Goal: Task Accomplishment & Management: Manage account settings

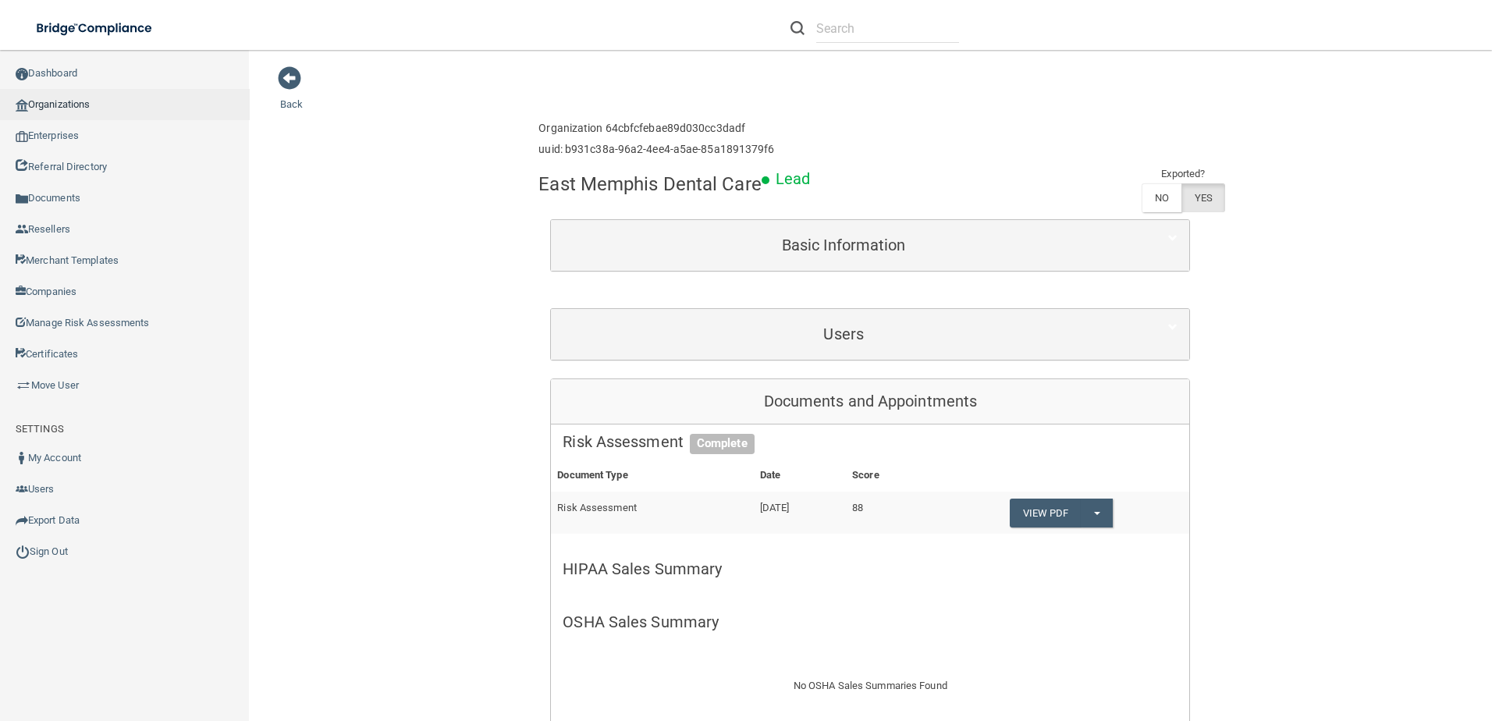
click at [72, 111] on link "Organizations" at bounding box center [125, 104] width 250 height 31
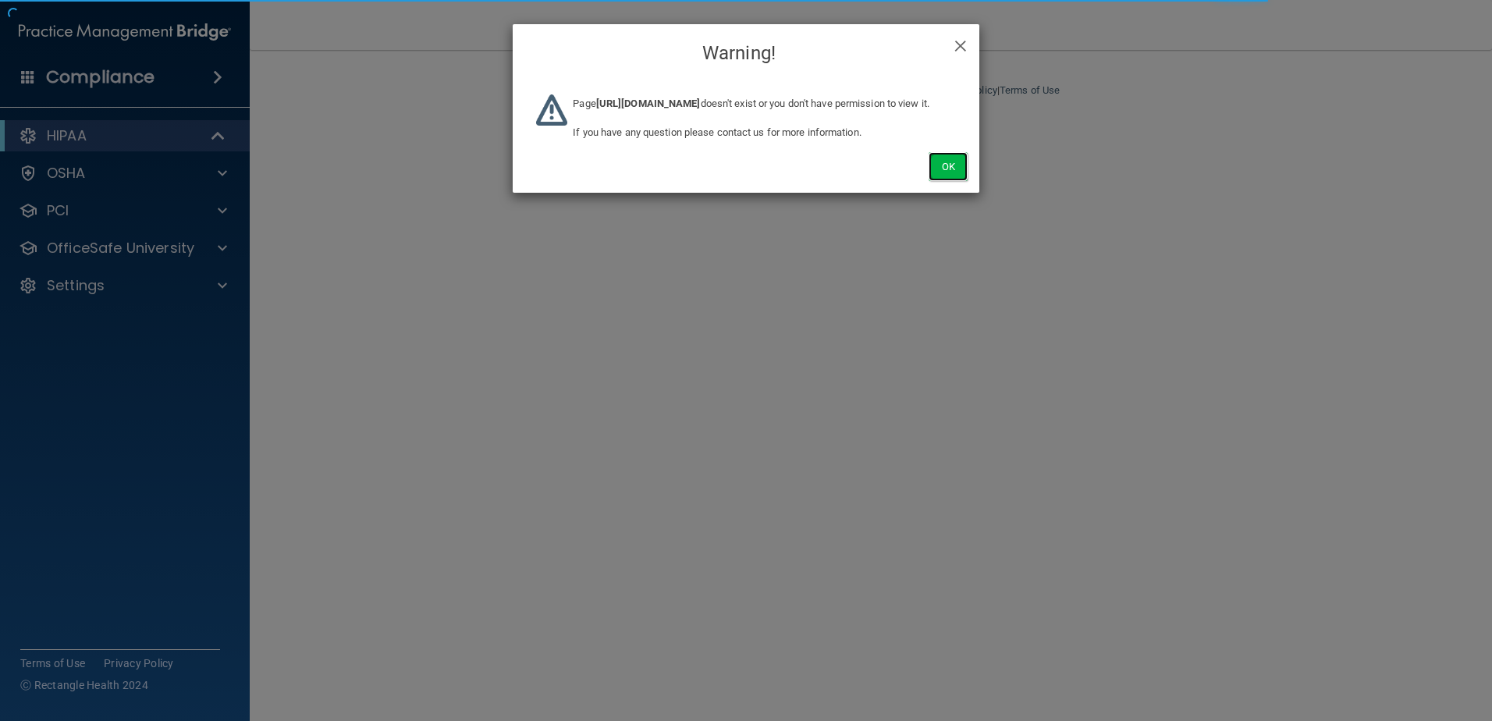
click at [941, 181] on button "Ok" at bounding box center [947, 166] width 39 height 29
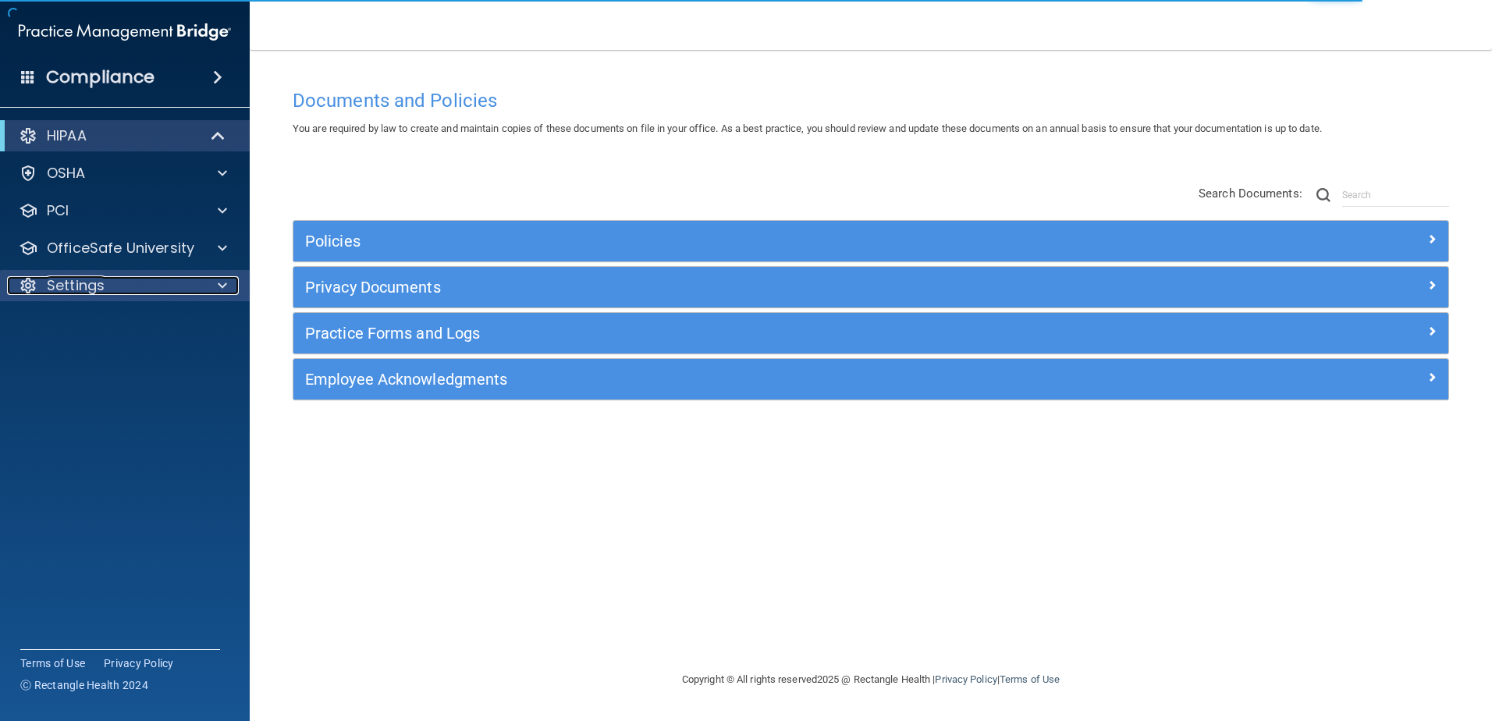
click at [121, 289] on div "Settings" at bounding box center [103, 285] width 193 height 19
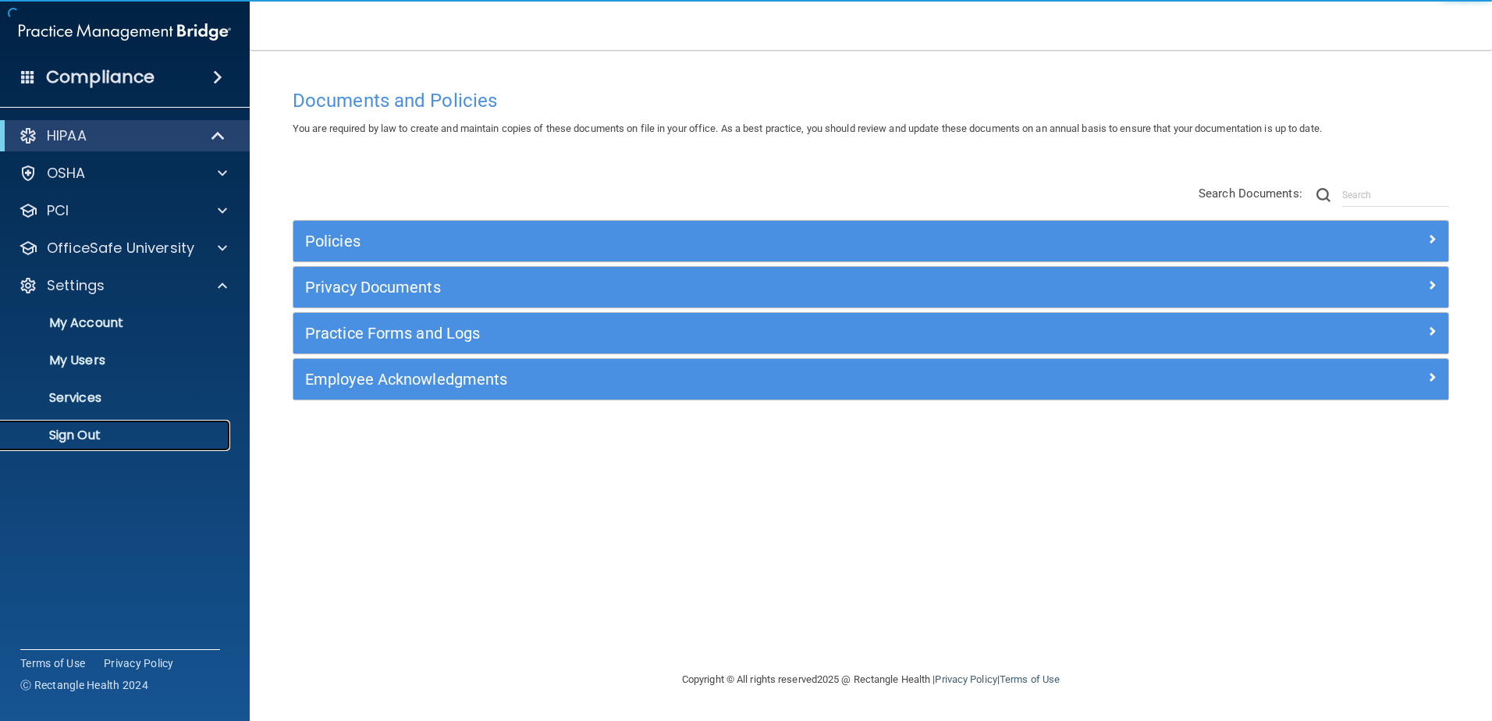
click at [48, 435] on p "Sign Out" at bounding box center [116, 435] width 213 height 16
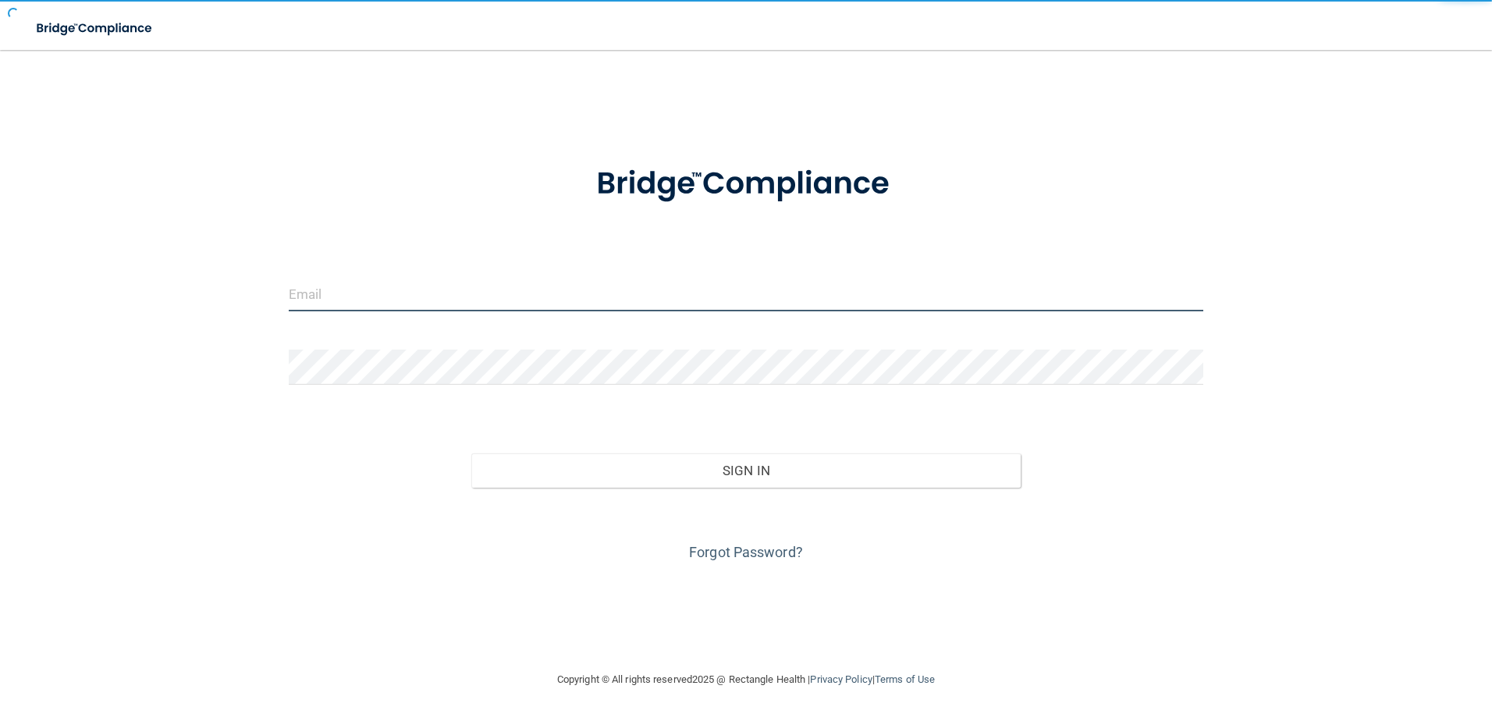
type input "cmussel@rectanglehealth.com"
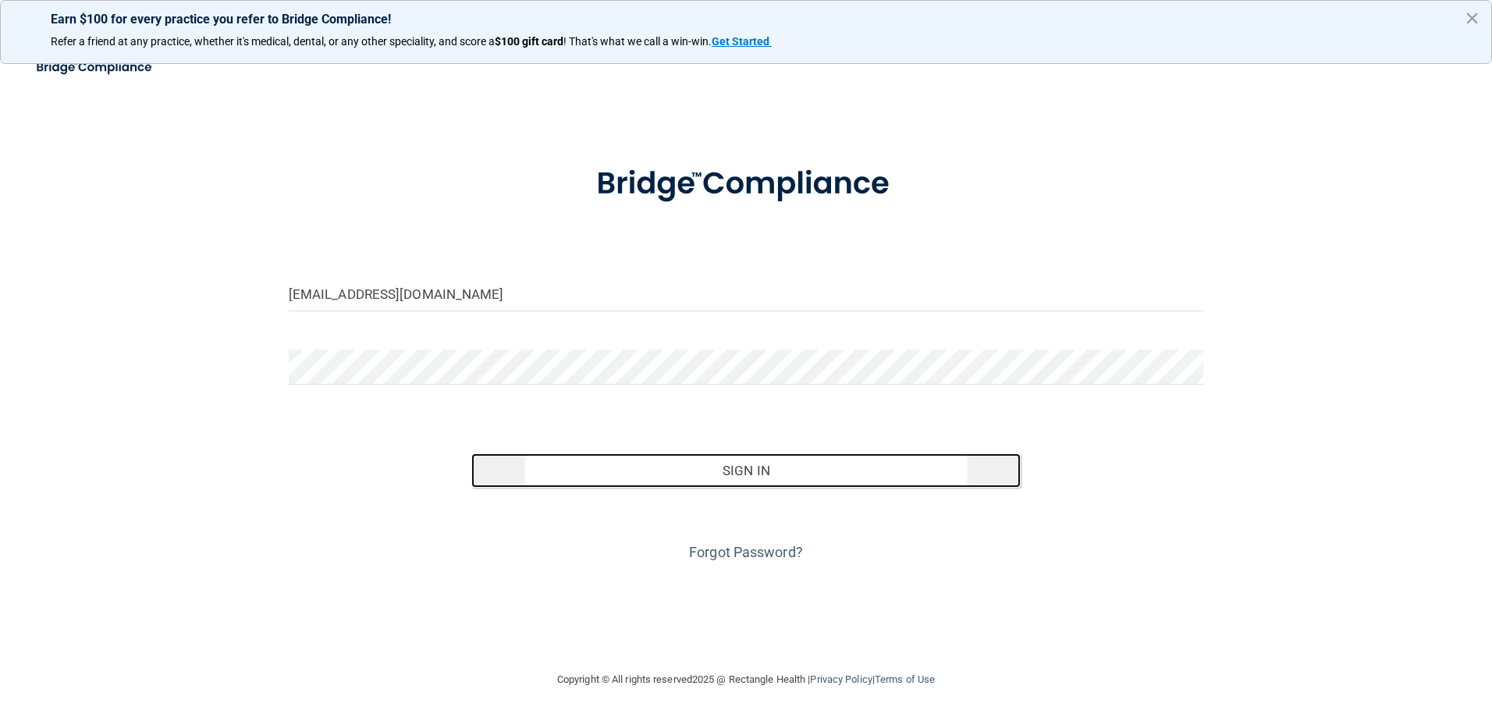
click at [762, 480] on button "Sign In" at bounding box center [745, 470] width 549 height 34
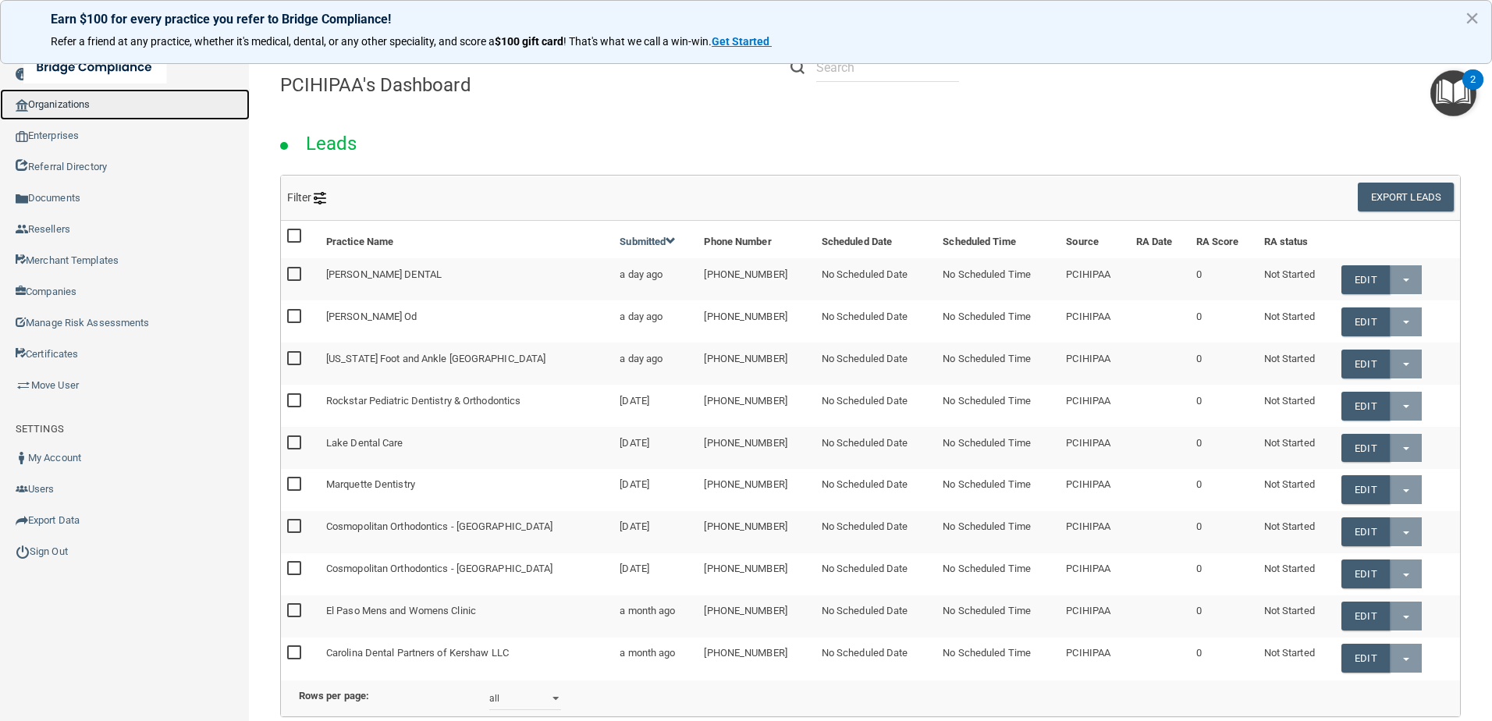
click at [87, 106] on link "Organizations" at bounding box center [125, 104] width 250 height 31
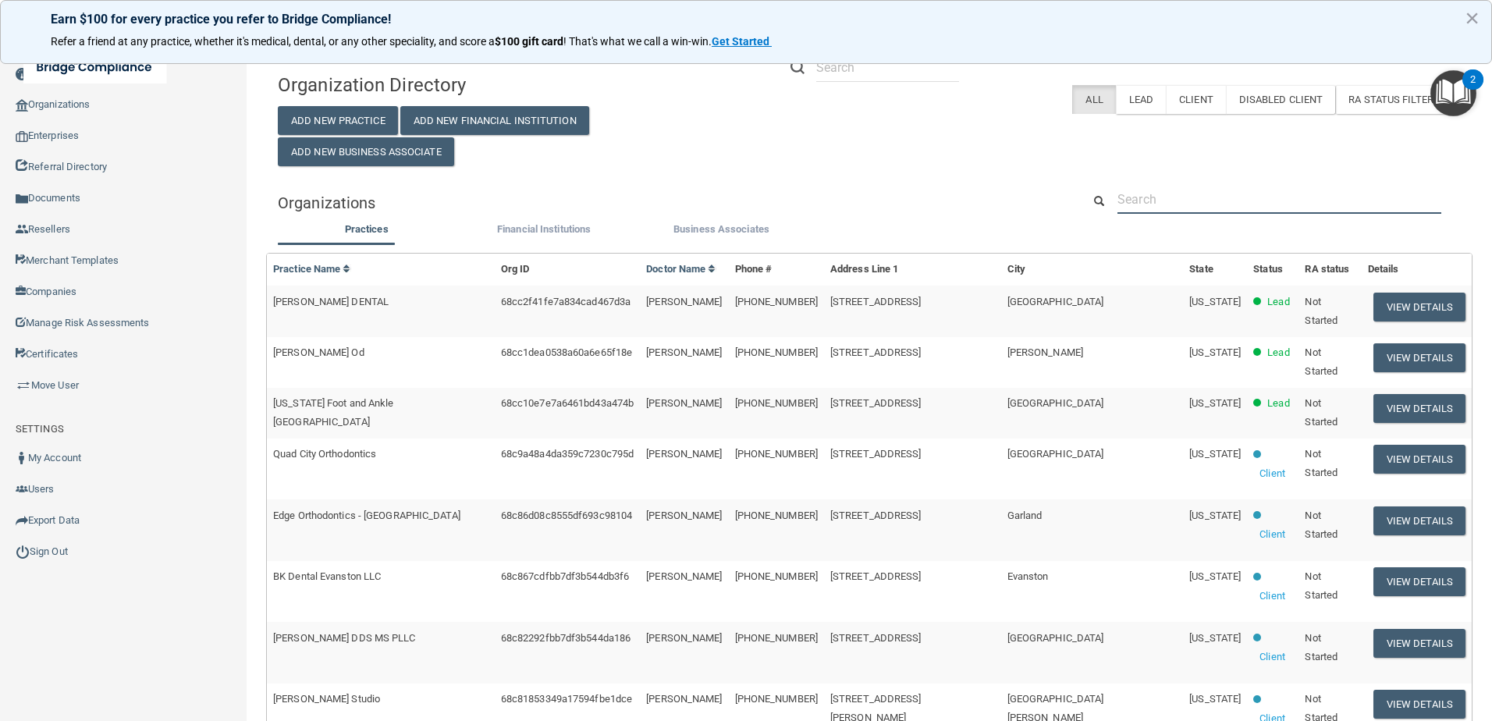
click at [1145, 208] on input "text" at bounding box center [1279, 199] width 324 height 29
paste input "Grosch Dental"
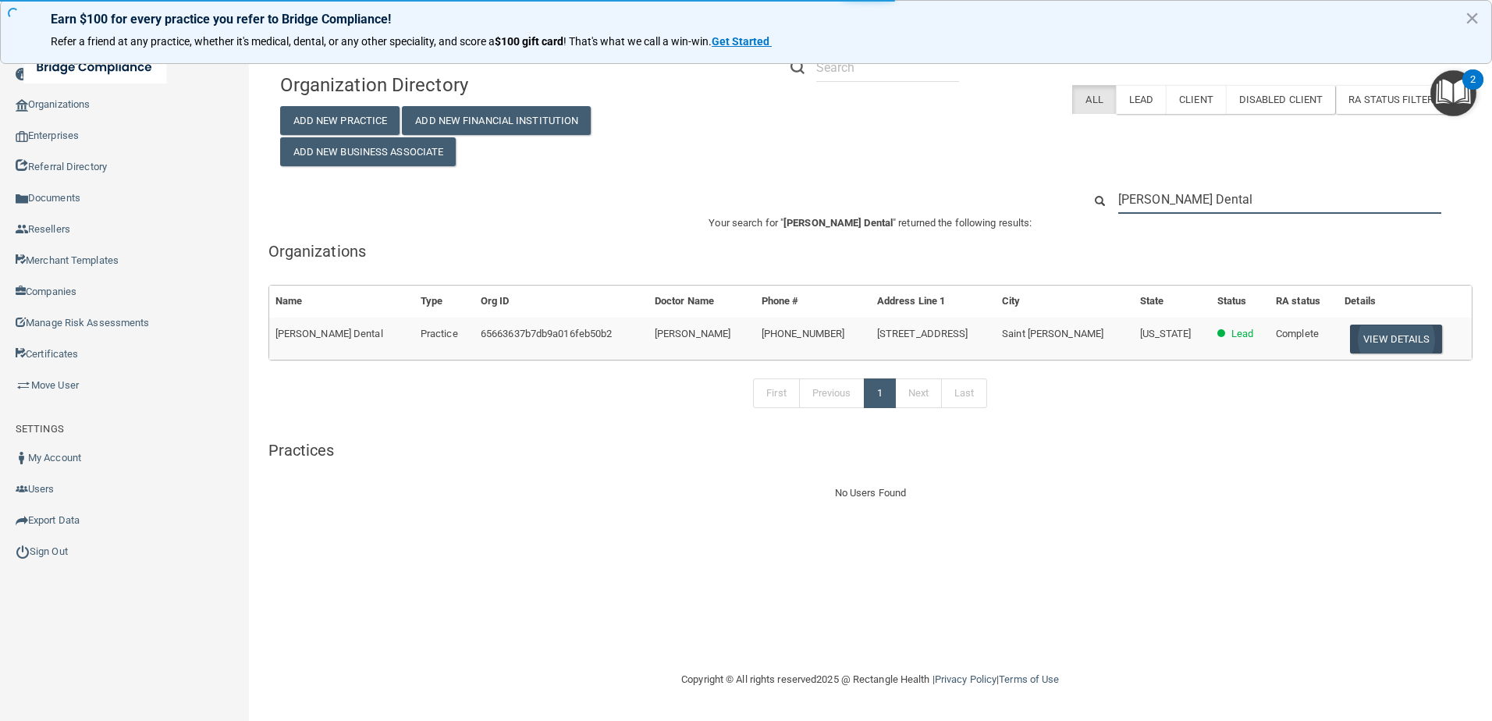
type input "Grosch Dental"
click at [1357, 342] on button "View Details" at bounding box center [1396, 339] width 92 height 29
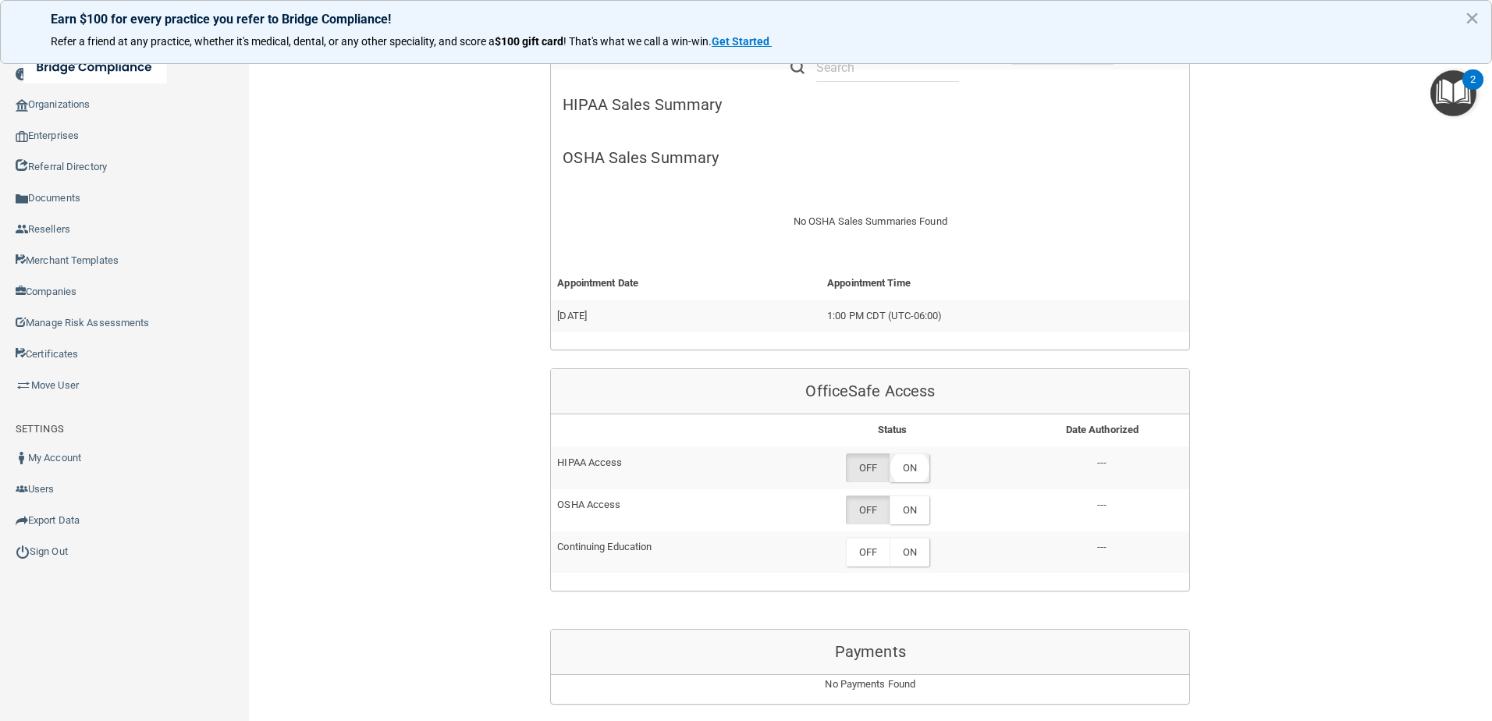
scroll to position [468, 0]
click at [907, 466] on label "ON" at bounding box center [909, 463] width 40 height 29
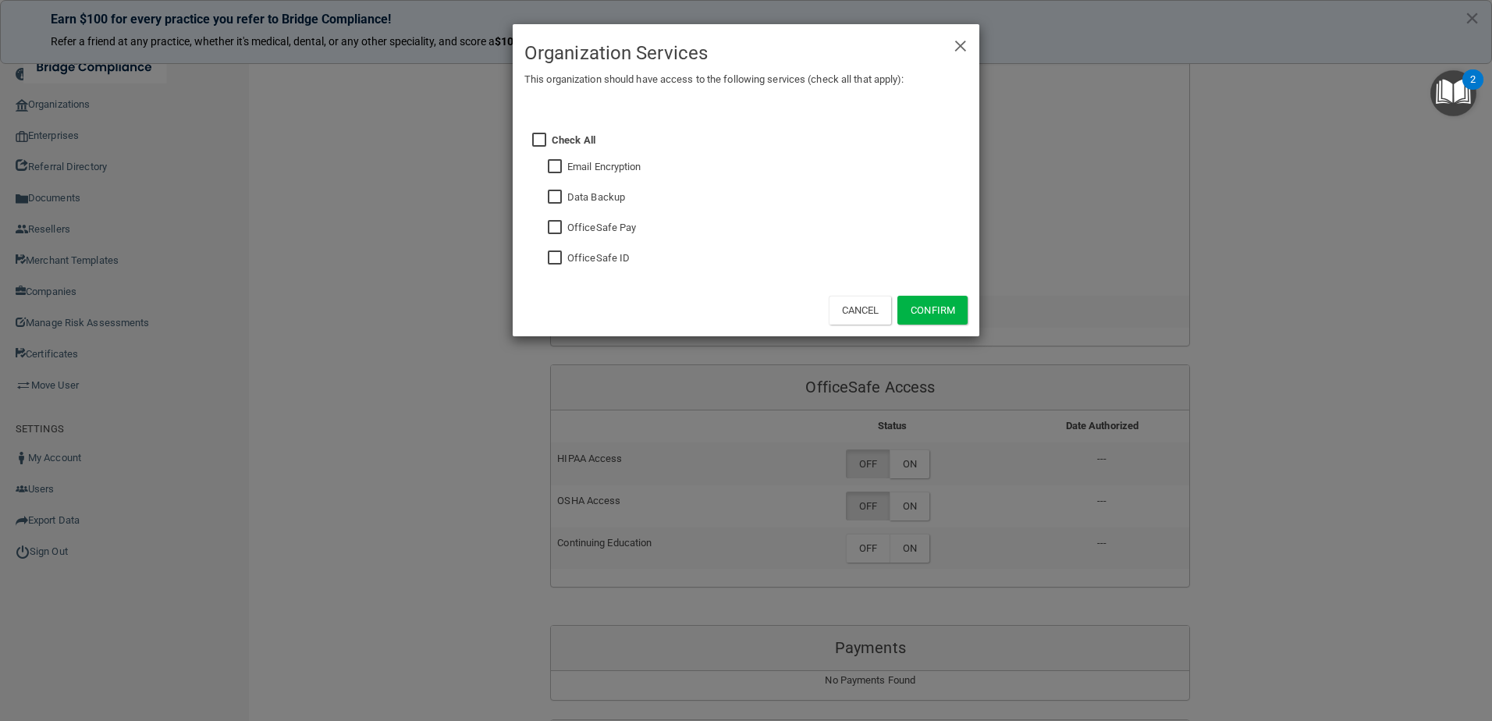
click at [553, 264] on input "checkbox" at bounding box center [557, 258] width 18 height 12
checkbox input "true"
click at [959, 308] on button "Confirm" at bounding box center [932, 310] width 70 height 29
click at [924, 519] on div "× Close Organization Services This organization should have access to the follo…" at bounding box center [746, 360] width 1492 height 721
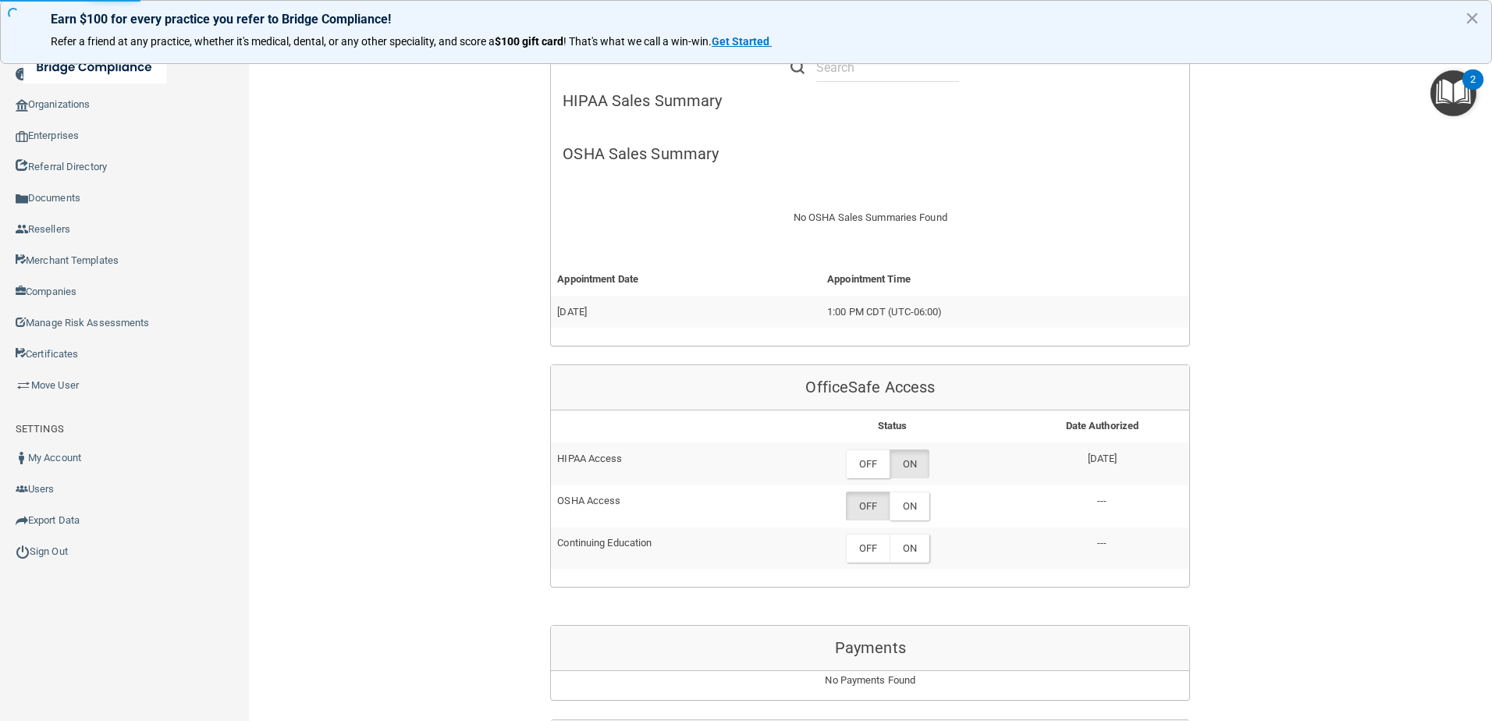
click at [914, 501] on label "ON" at bounding box center [909, 505] width 40 height 29
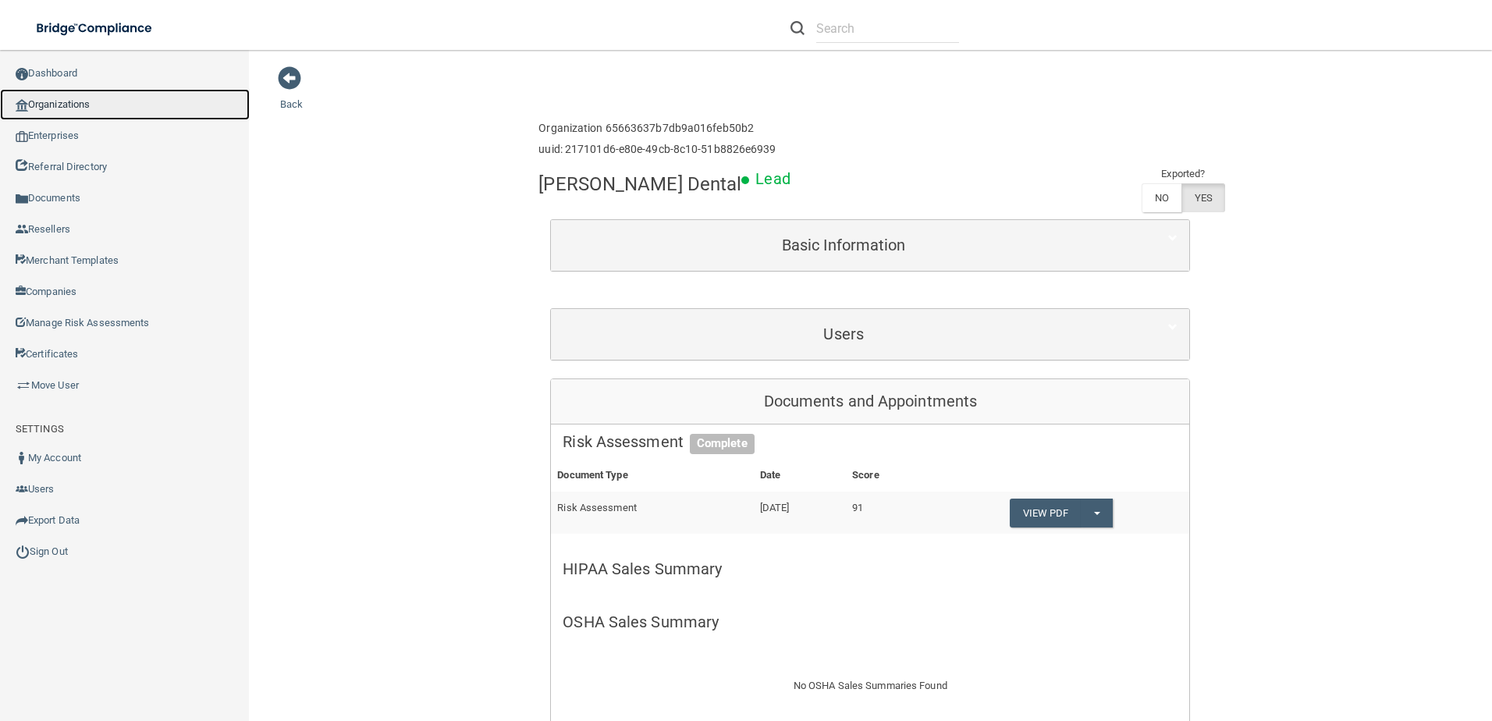
click at [93, 111] on link "Organizations" at bounding box center [125, 104] width 250 height 31
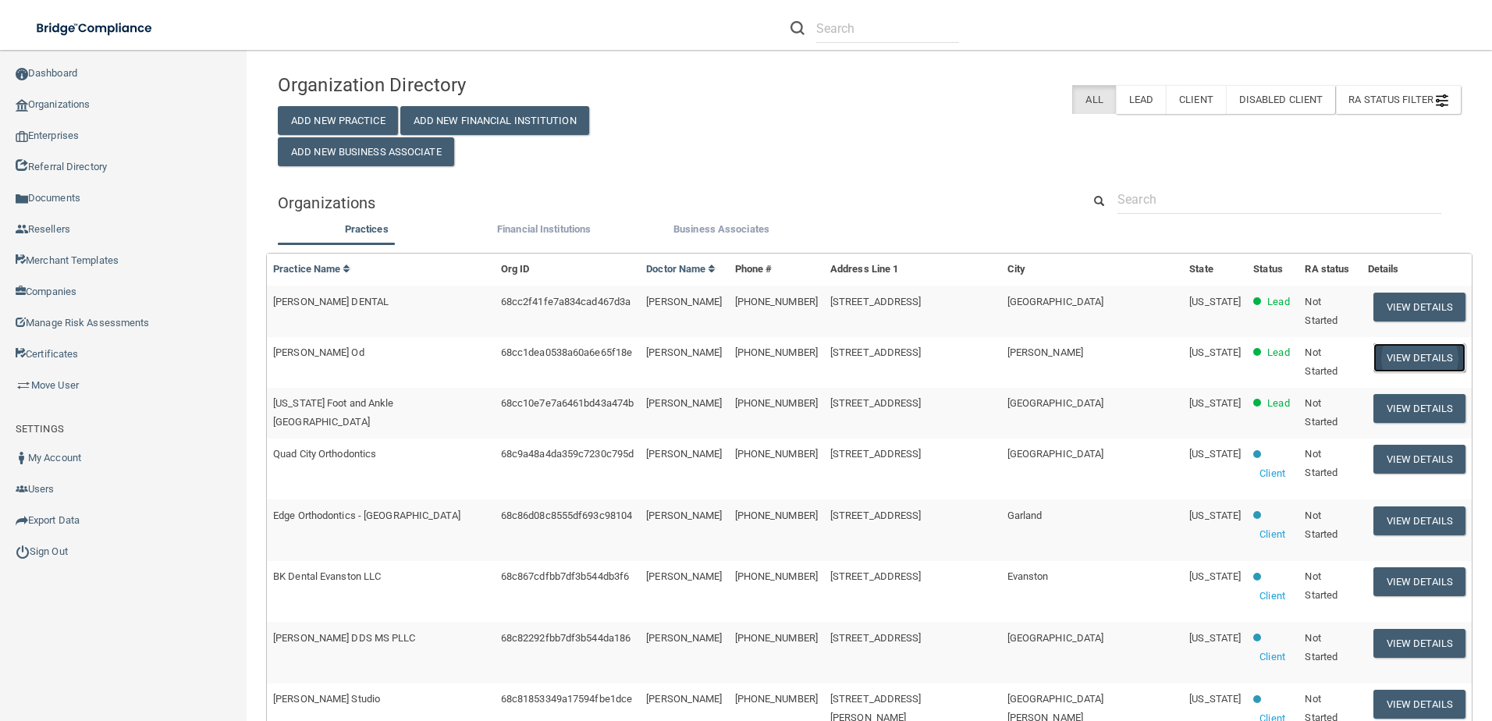
click at [1373, 347] on button "View Details" at bounding box center [1419, 357] width 92 height 29
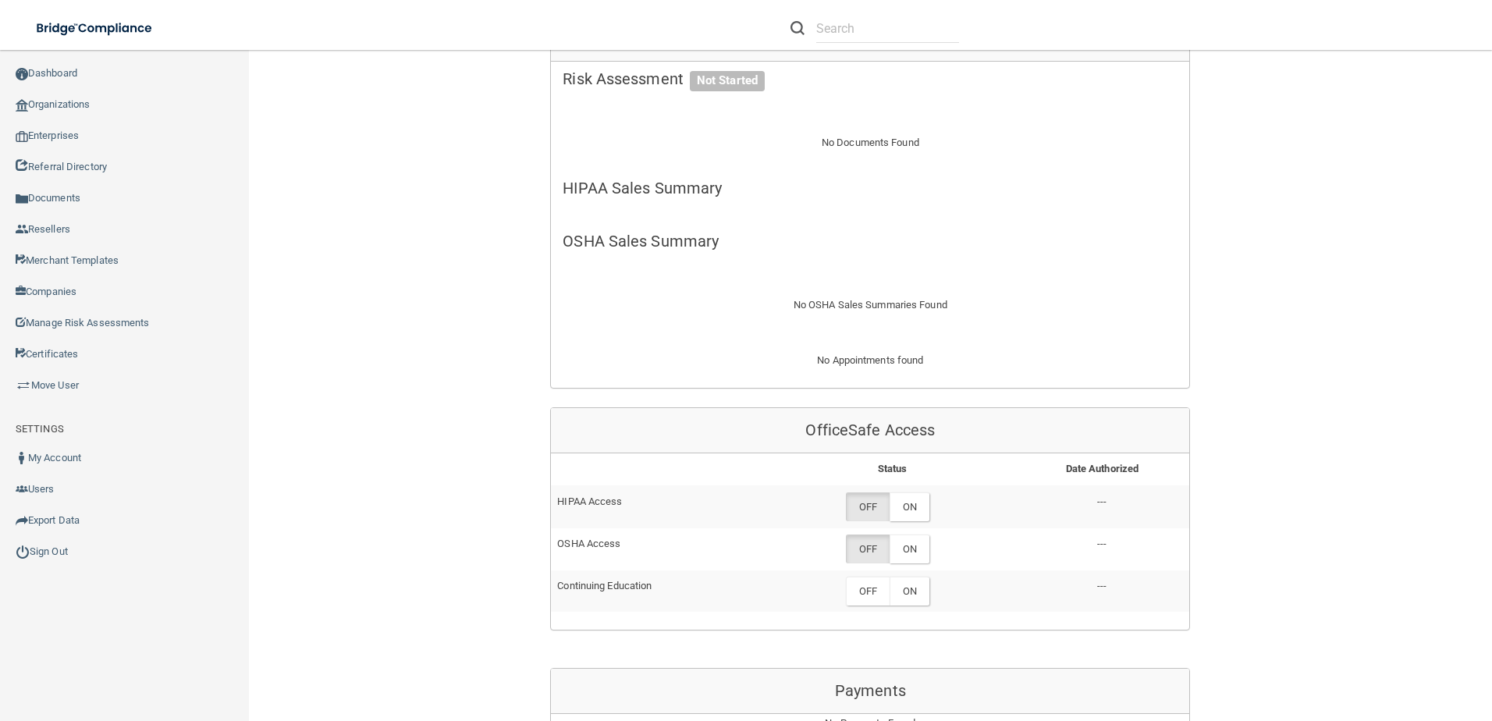
scroll to position [390, 0]
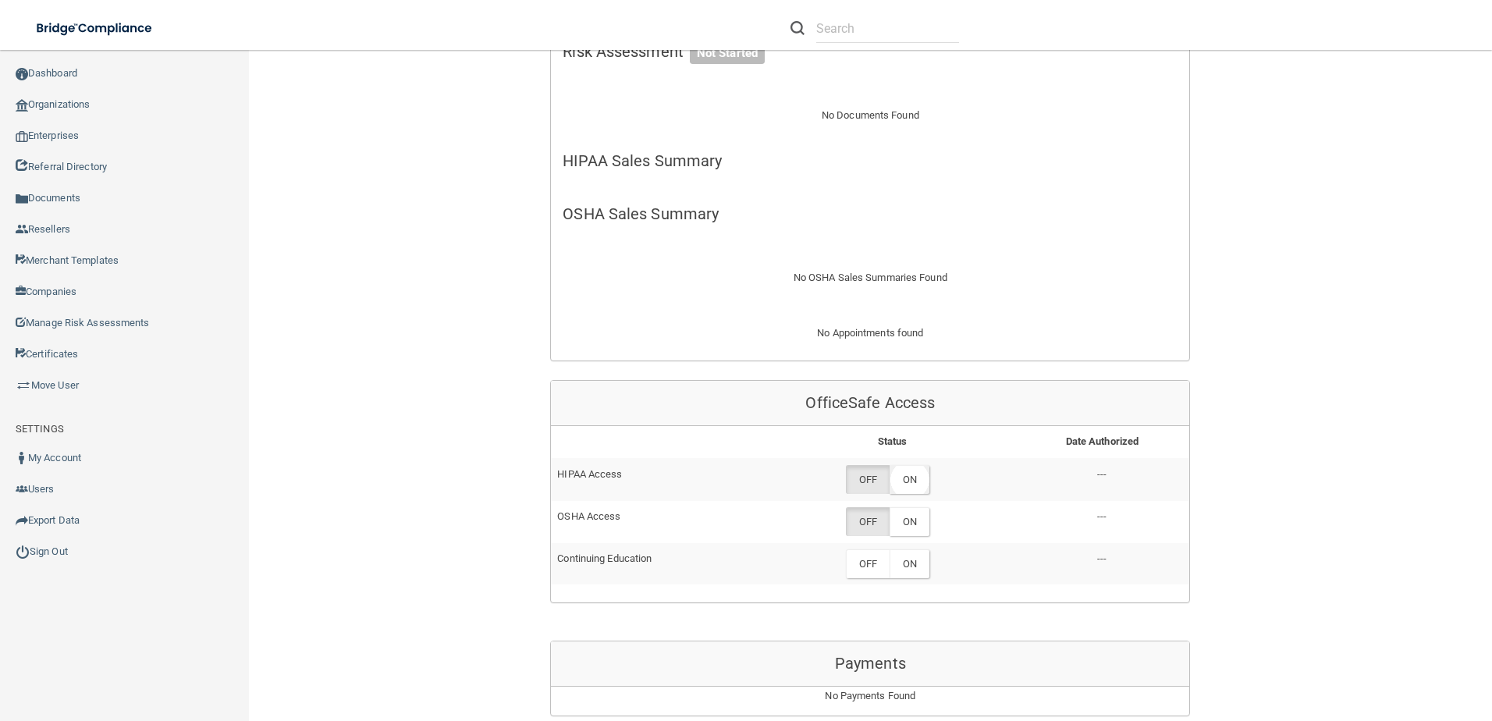
click at [911, 490] on label "ON" at bounding box center [909, 479] width 40 height 29
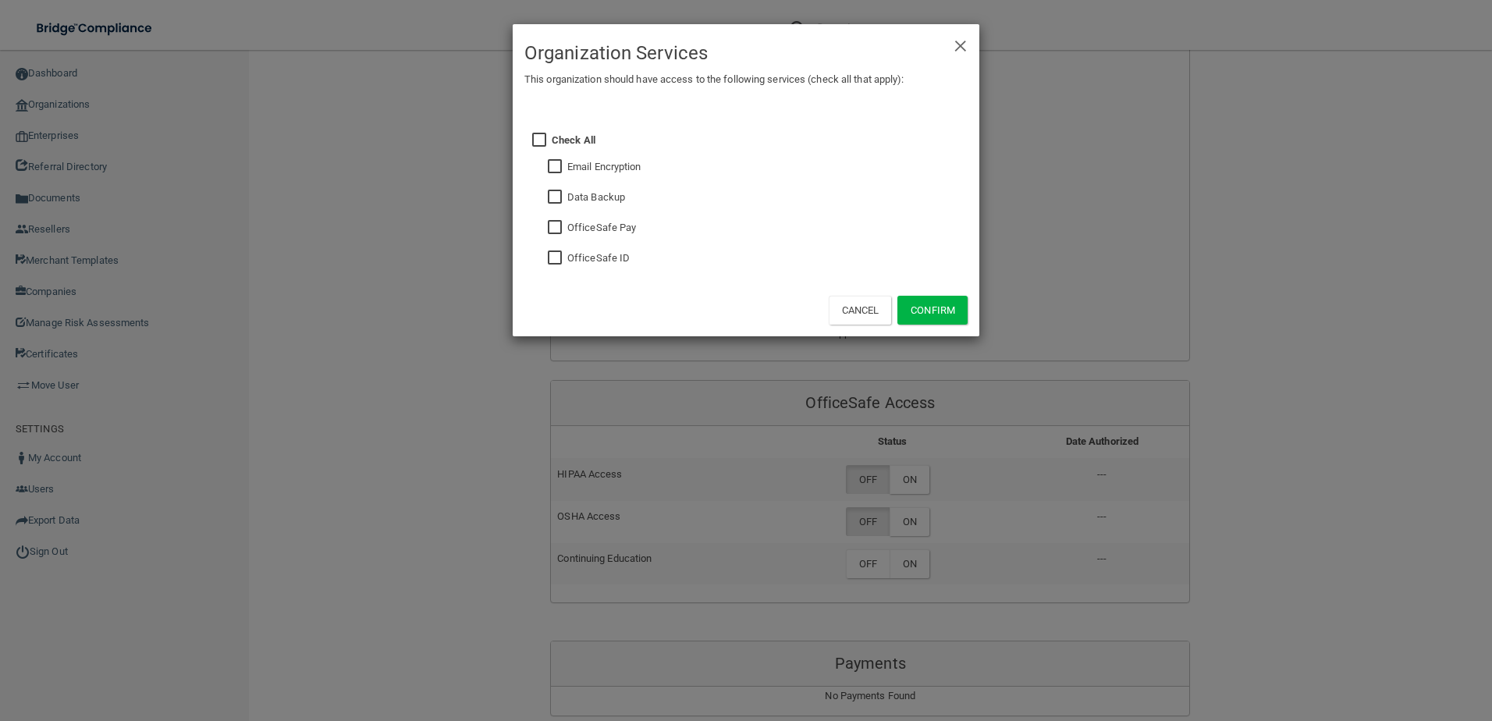
click at [562, 262] on input "checkbox" at bounding box center [557, 258] width 18 height 12
checkbox input "true"
click at [949, 318] on button "Confirm" at bounding box center [932, 310] width 70 height 29
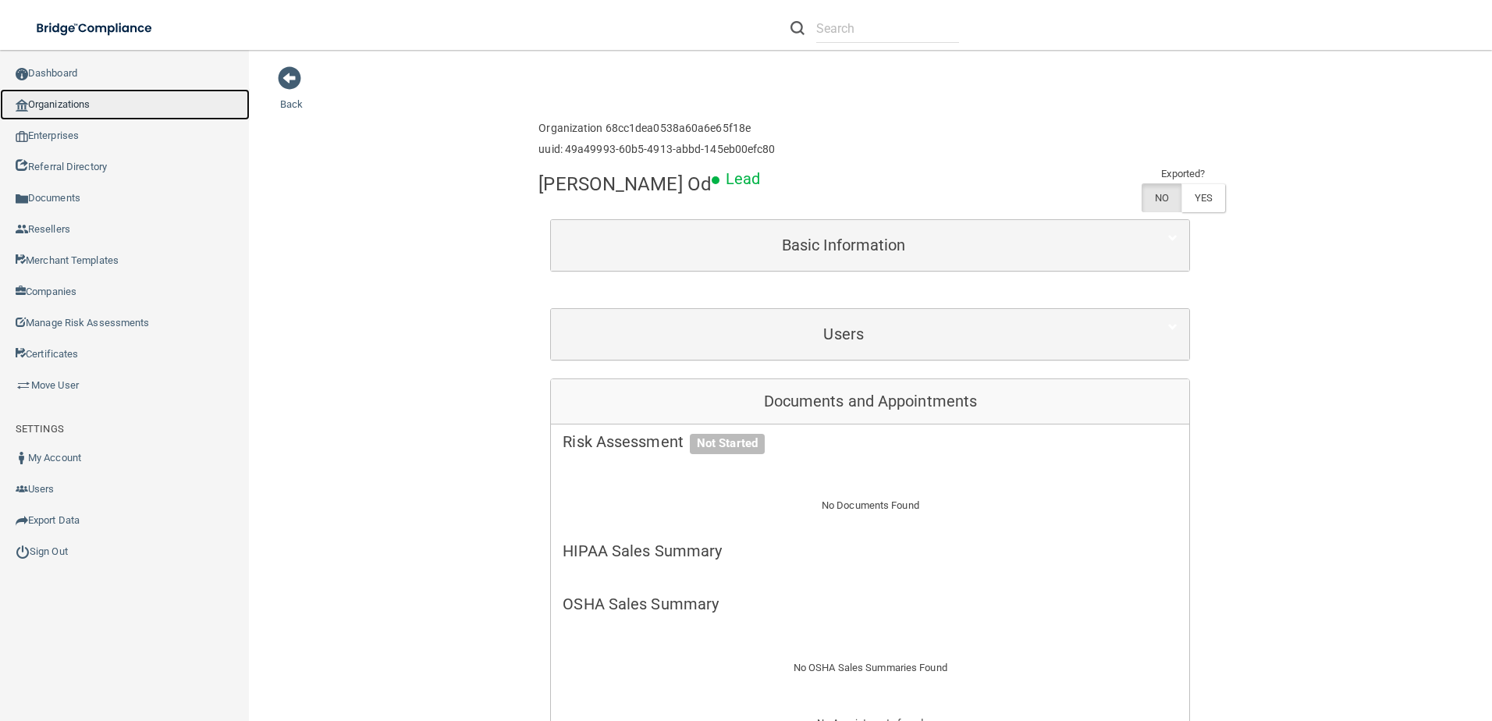
click at [95, 93] on link "Organizations" at bounding box center [125, 104] width 250 height 31
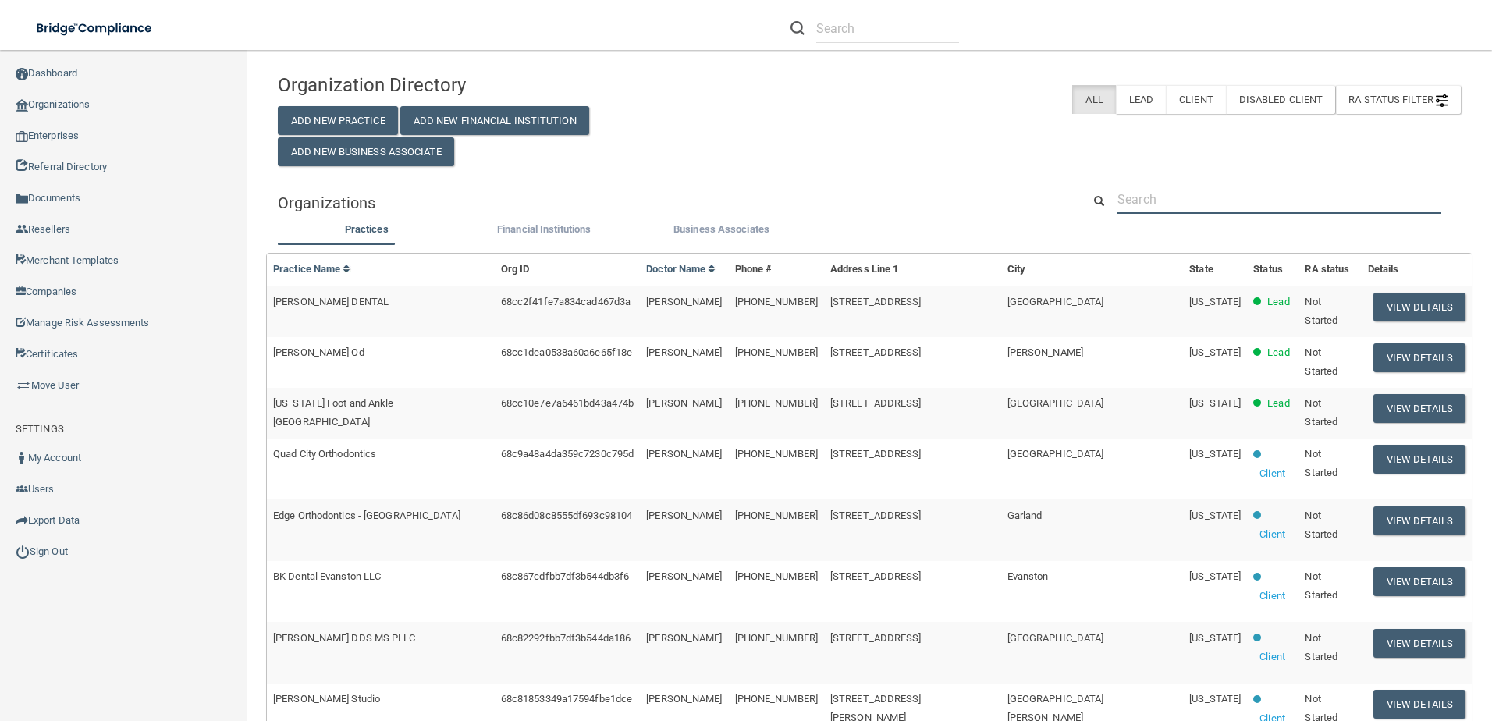
click at [1204, 192] on input "text" at bounding box center [1279, 199] width 324 height 29
paste input "313) 274-4422"
type input "313) 274-4422"
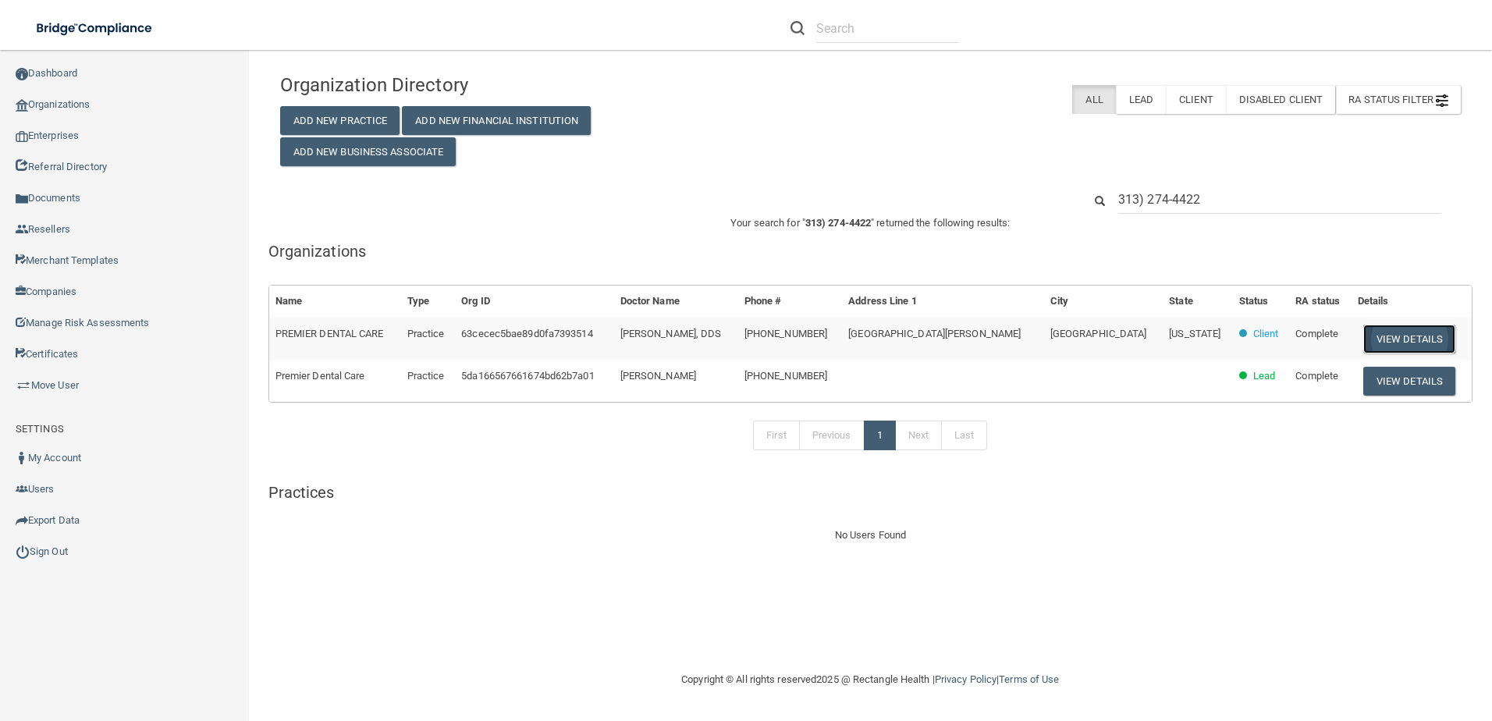
click at [1363, 328] on button "View Details" at bounding box center [1409, 339] width 92 height 29
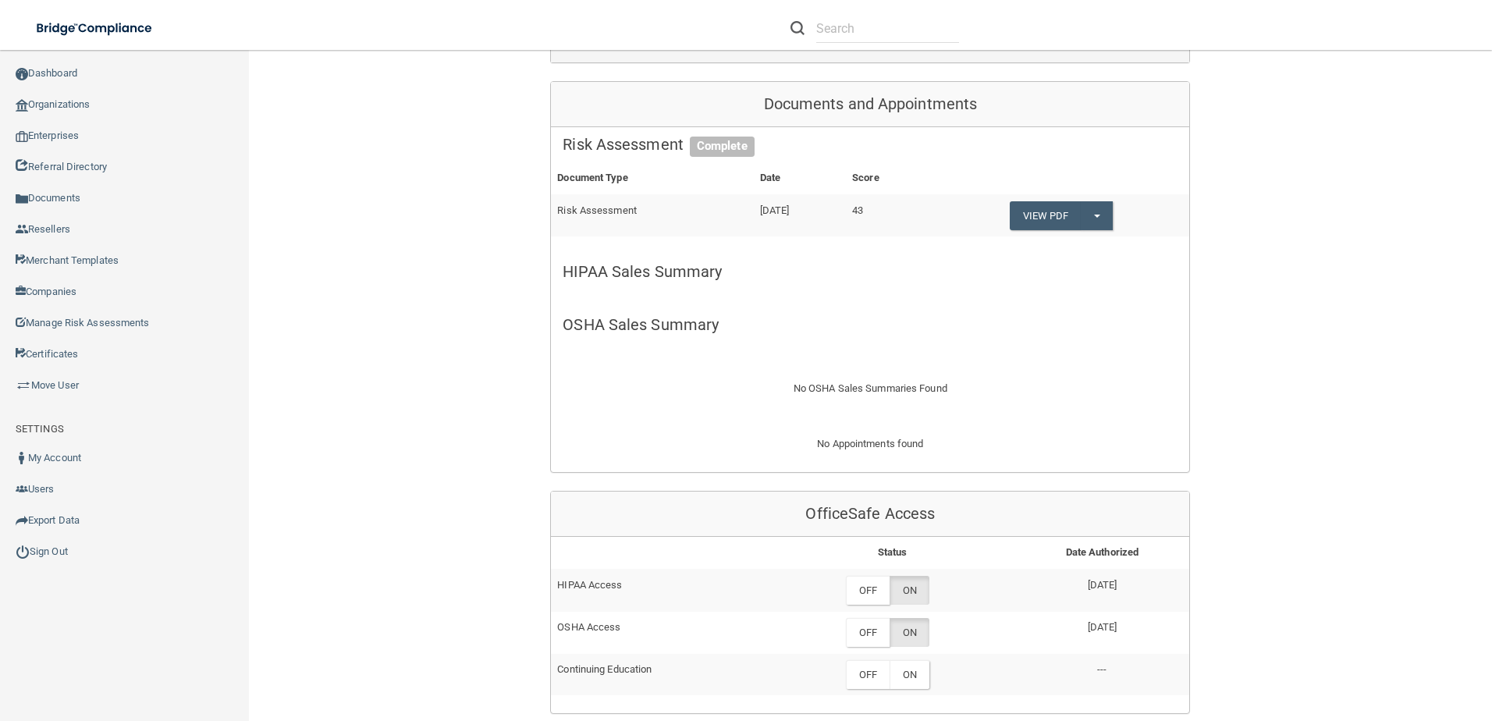
scroll to position [390, 0]
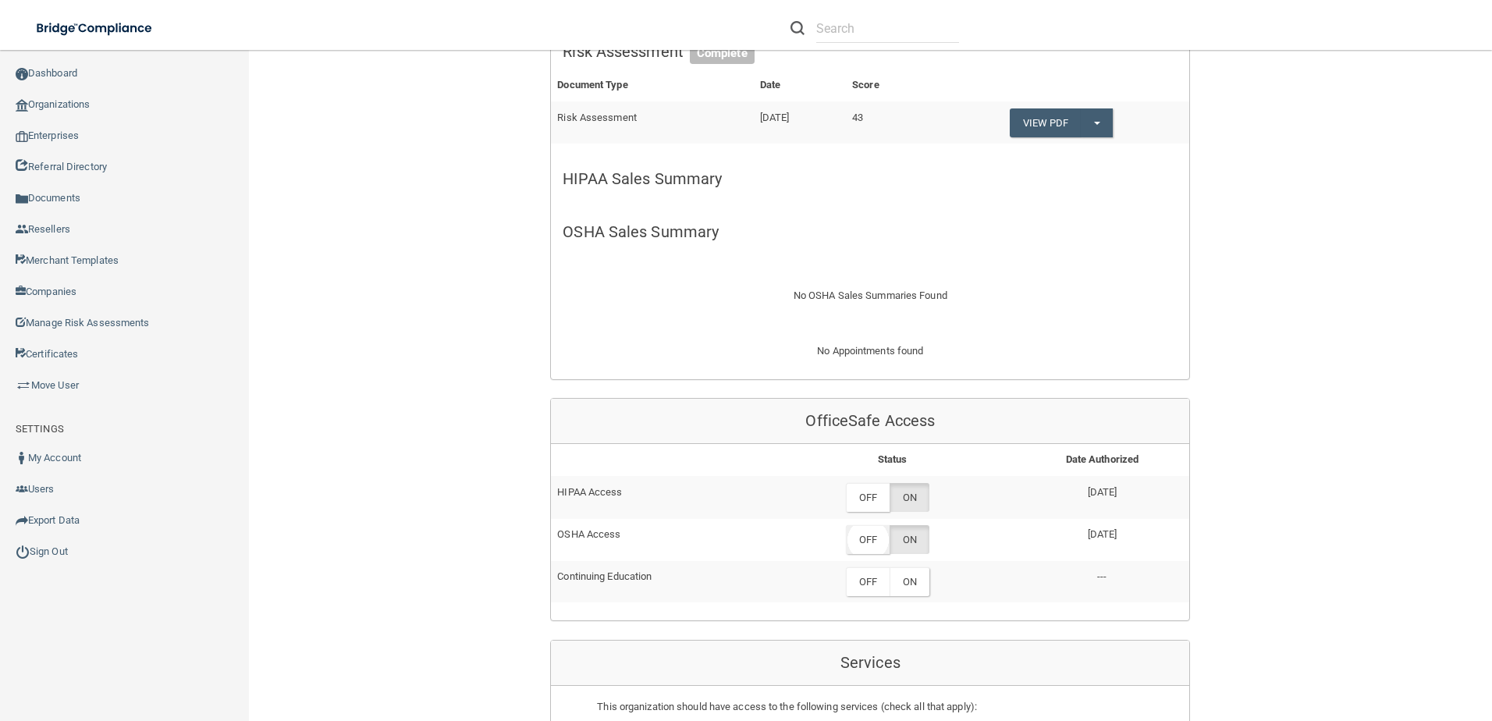
click at [862, 540] on label "OFF" at bounding box center [868, 539] width 44 height 29
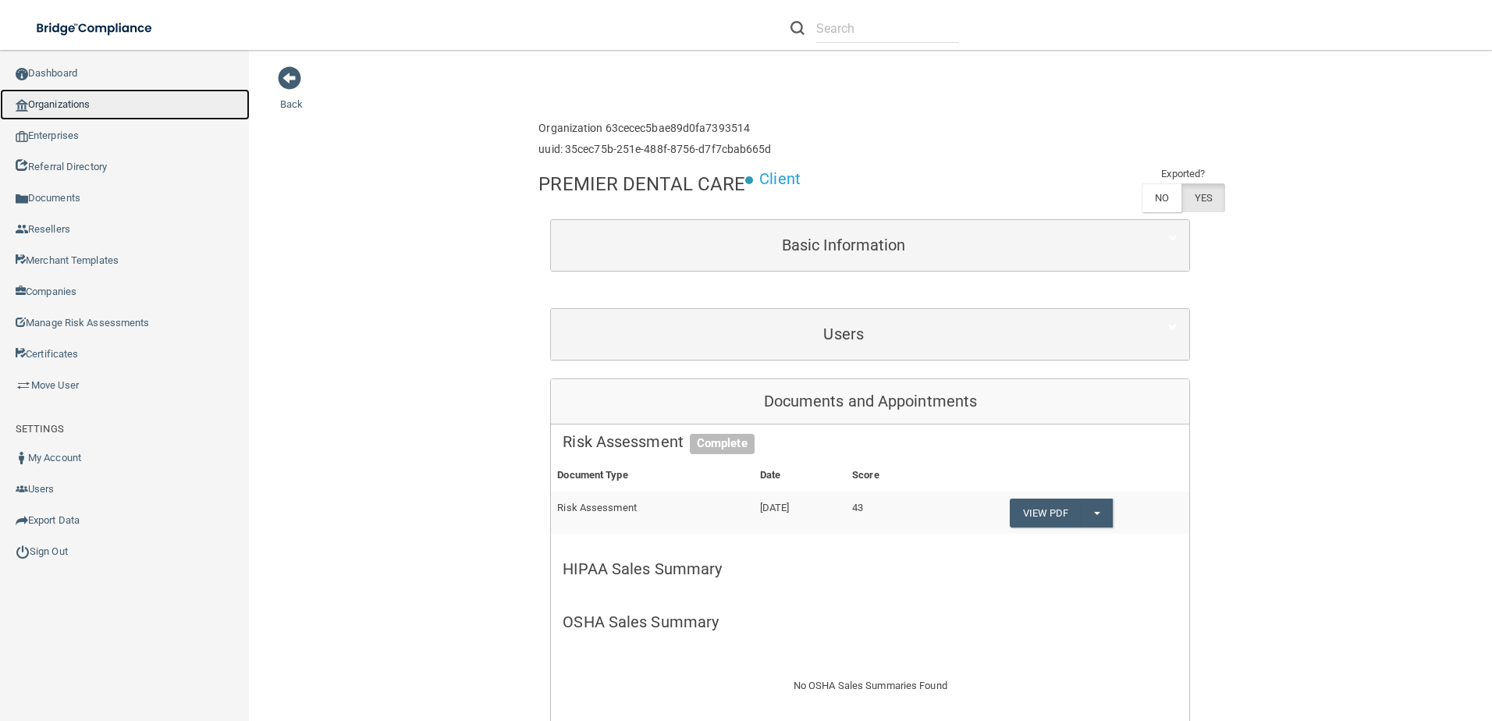
click at [129, 109] on link "Organizations" at bounding box center [125, 104] width 250 height 31
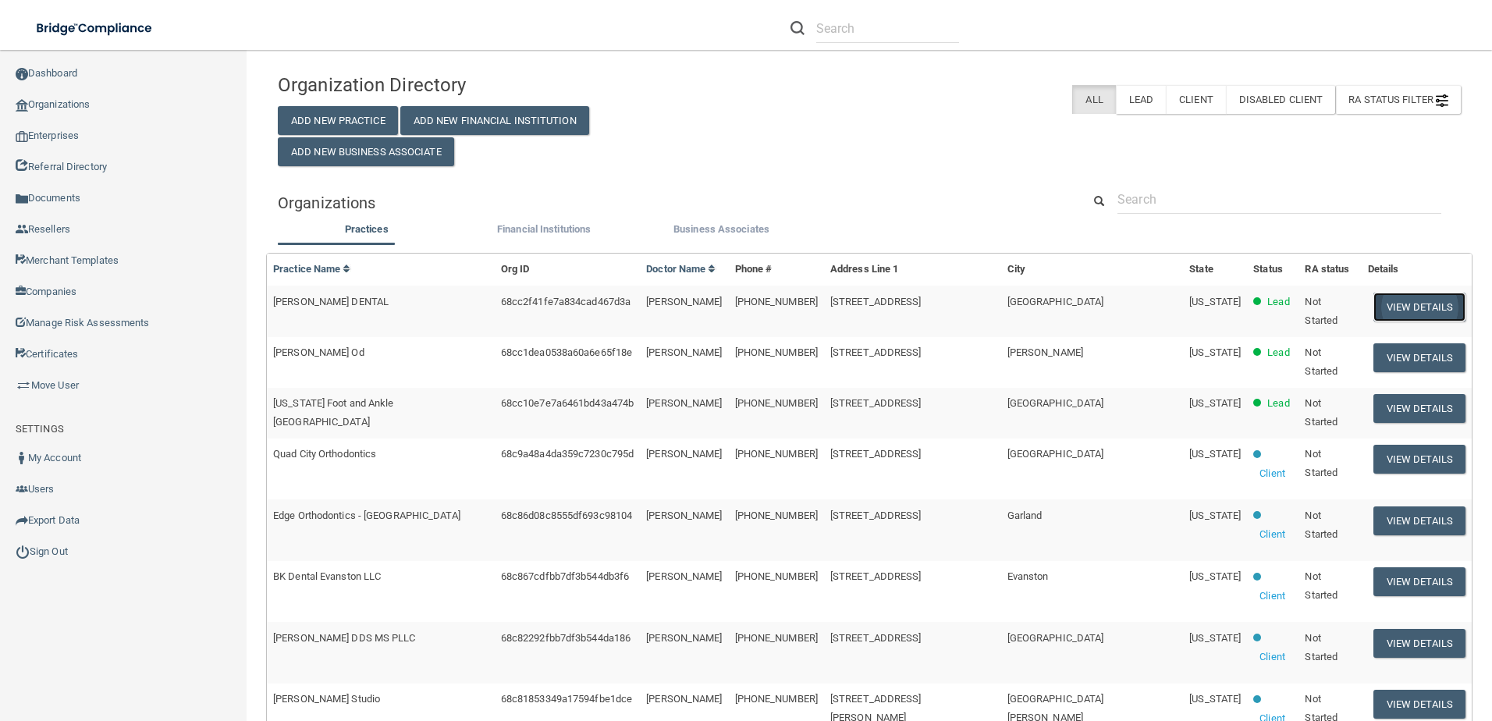
click at [1373, 312] on button "View Details" at bounding box center [1419, 307] width 92 height 29
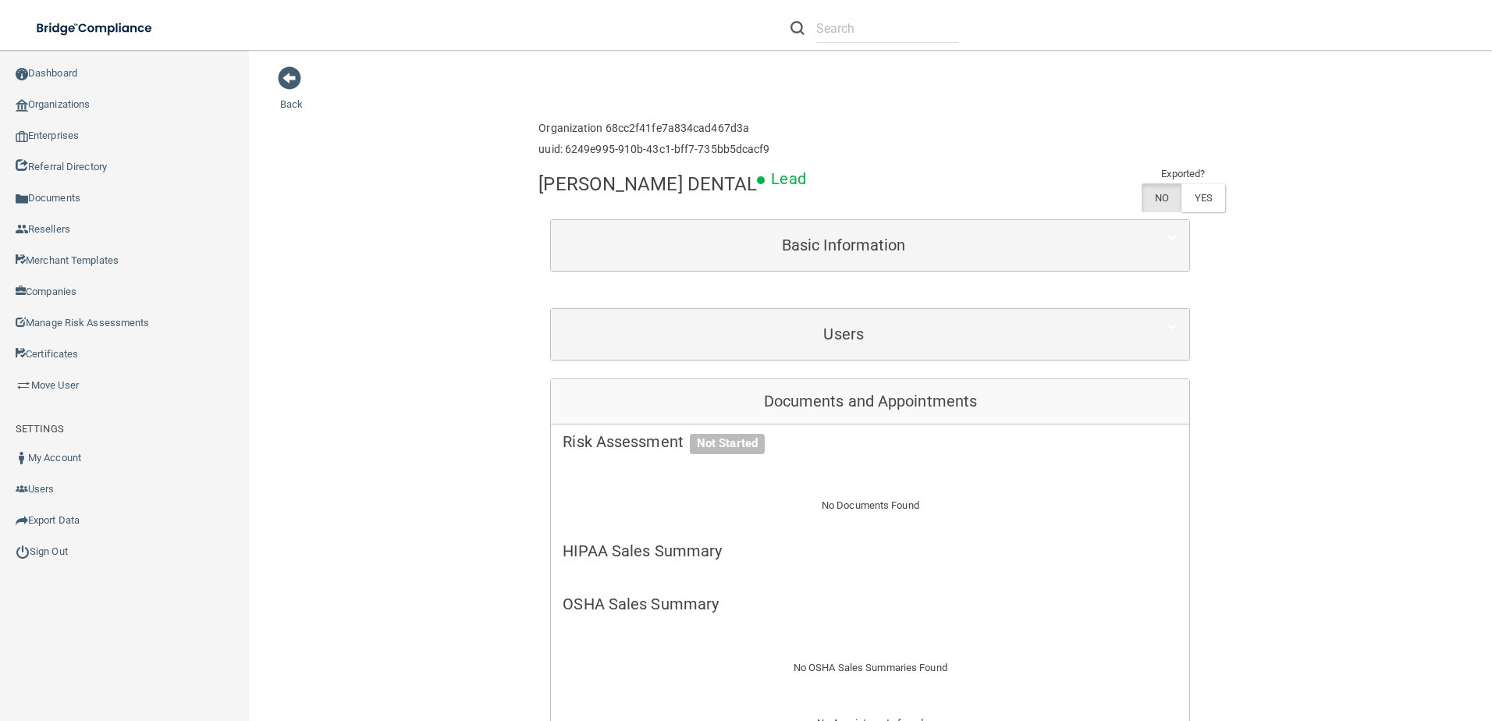
scroll to position [390, 0]
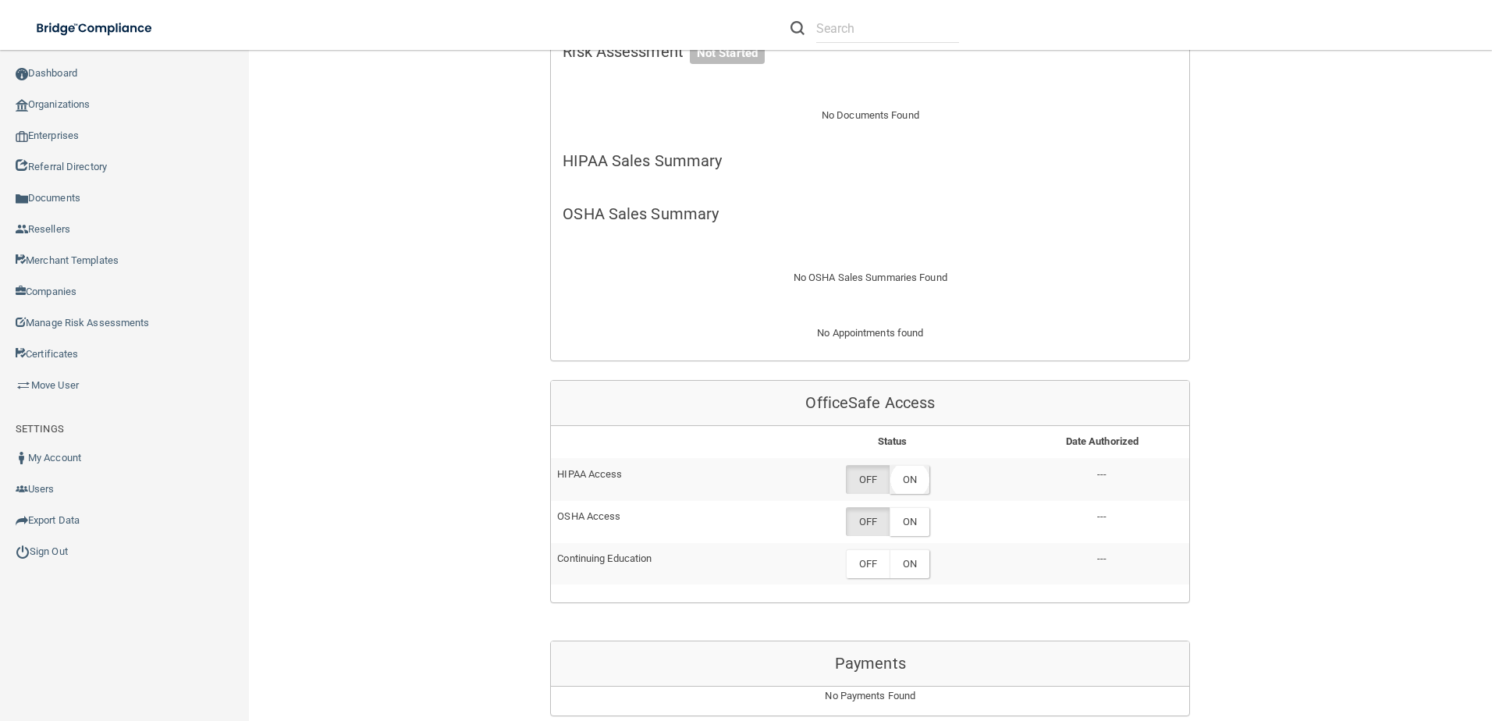
click at [917, 482] on label "ON" at bounding box center [909, 479] width 40 height 29
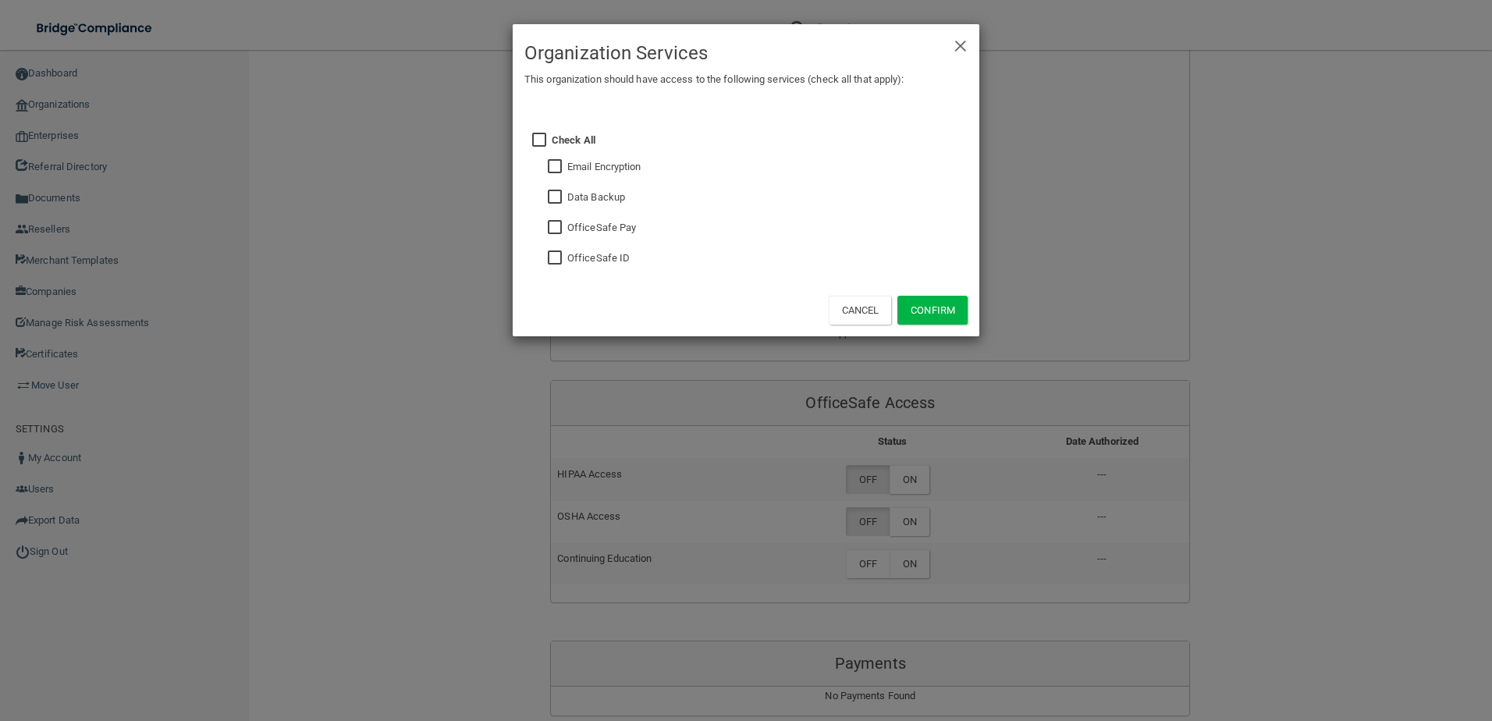
click at [546, 255] on div "Check All Email Encryption Data Backup OfficeSafe Pay OfficeSafe ID" at bounding box center [759, 198] width 439 height 172
click at [555, 261] on input "checkbox" at bounding box center [557, 258] width 18 height 12
checkbox input "true"
click at [949, 315] on button "Confirm" at bounding box center [932, 310] width 70 height 29
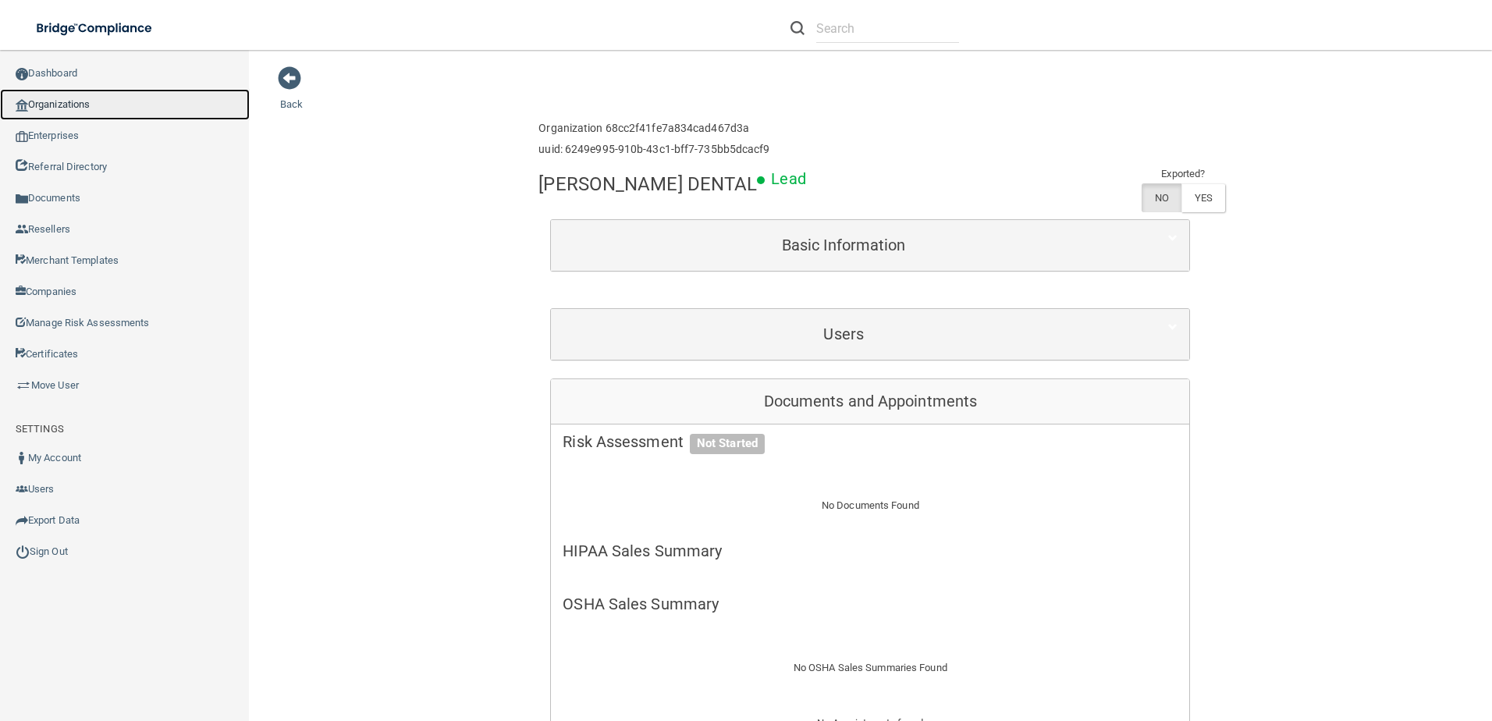
click at [101, 101] on link "Organizations" at bounding box center [125, 104] width 250 height 31
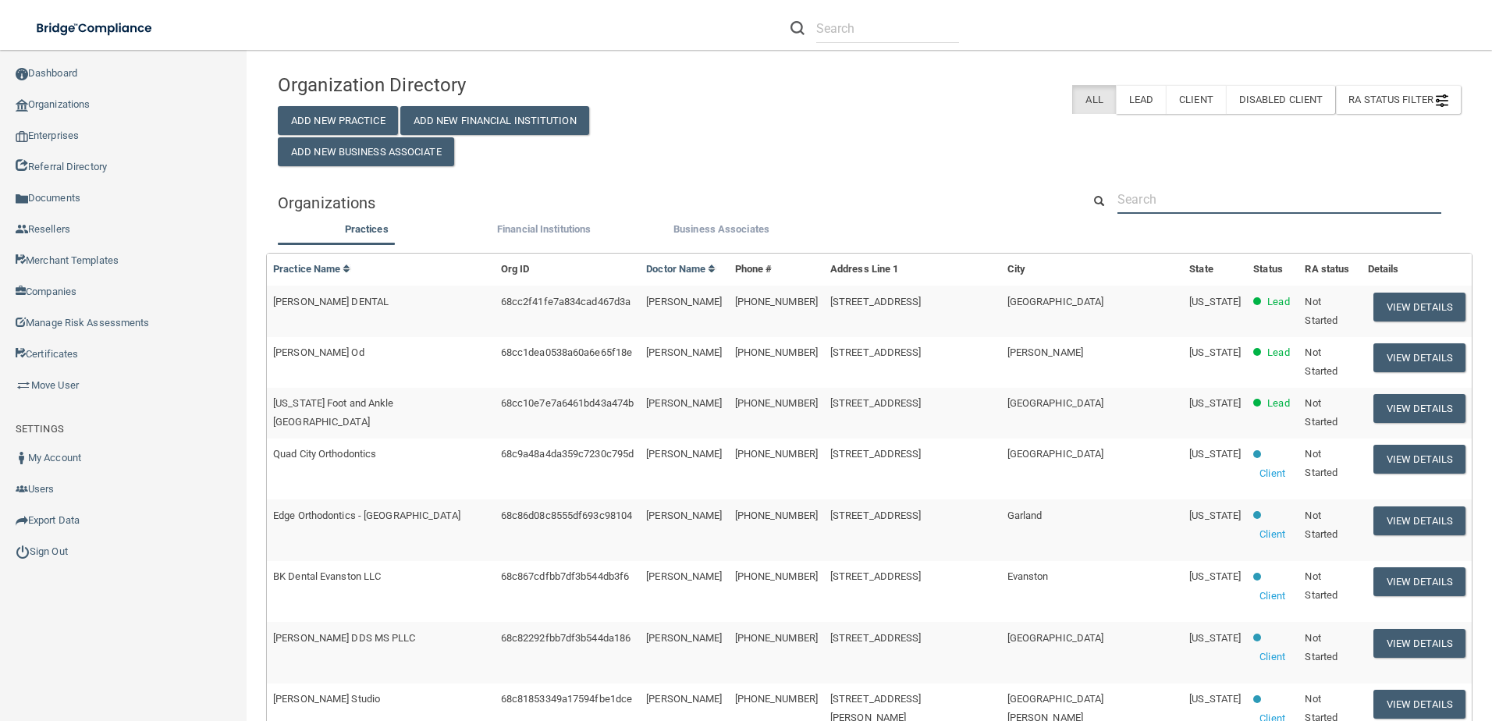
click at [1120, 204] on input "text" at bounding box center [1279, 199] width 324 height 29
paste input "Clarity Dermatology, PLLC - Castle Rock"
type input "Clarity Dermatology, PLLC - Castle Rock"
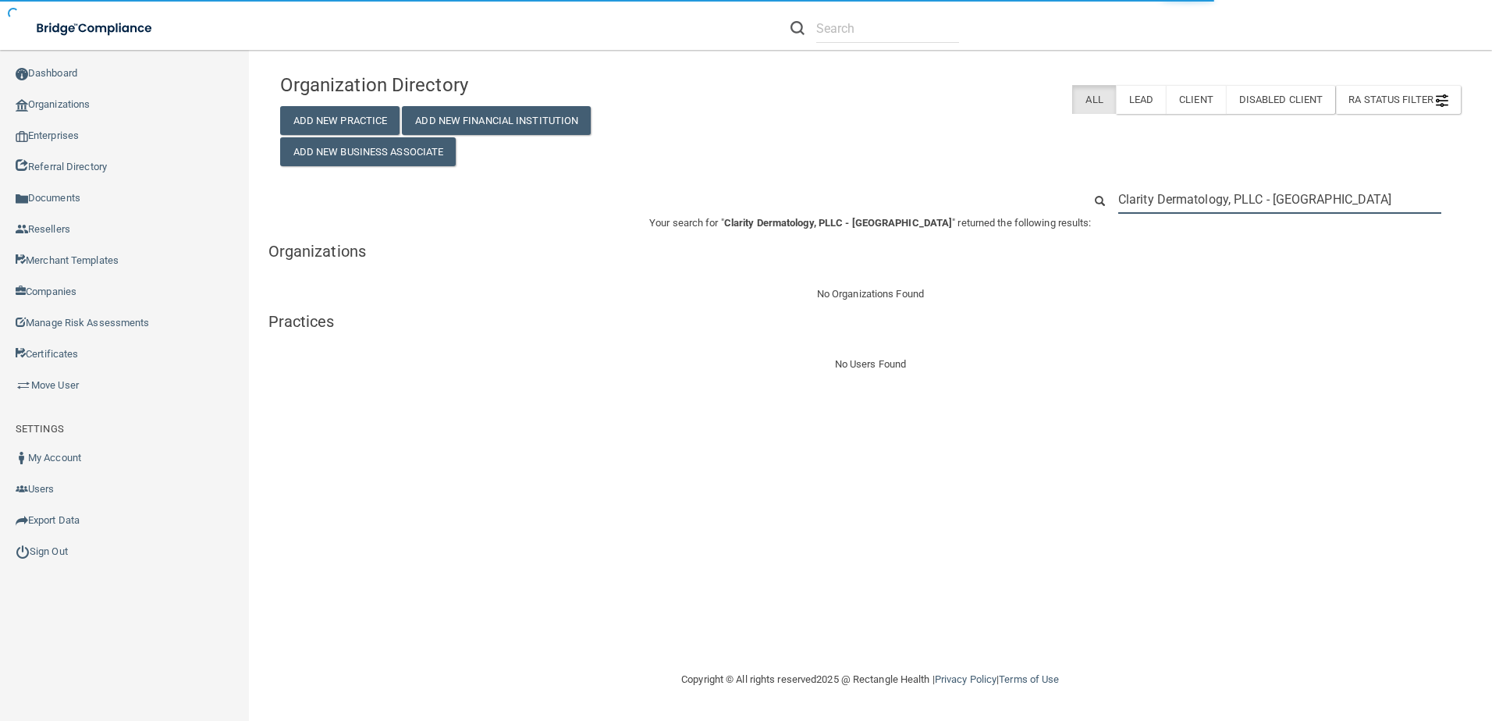
drag, startPoint x: 1360, startPoint y: 193, endPoint x: 1274, endPoint y: 198, distance: 86.0
click at [1274, 198] on input "Clarity Dermatology, PLLC - Castle Rock" at bounding box center [1279, 199] width 323 height 29
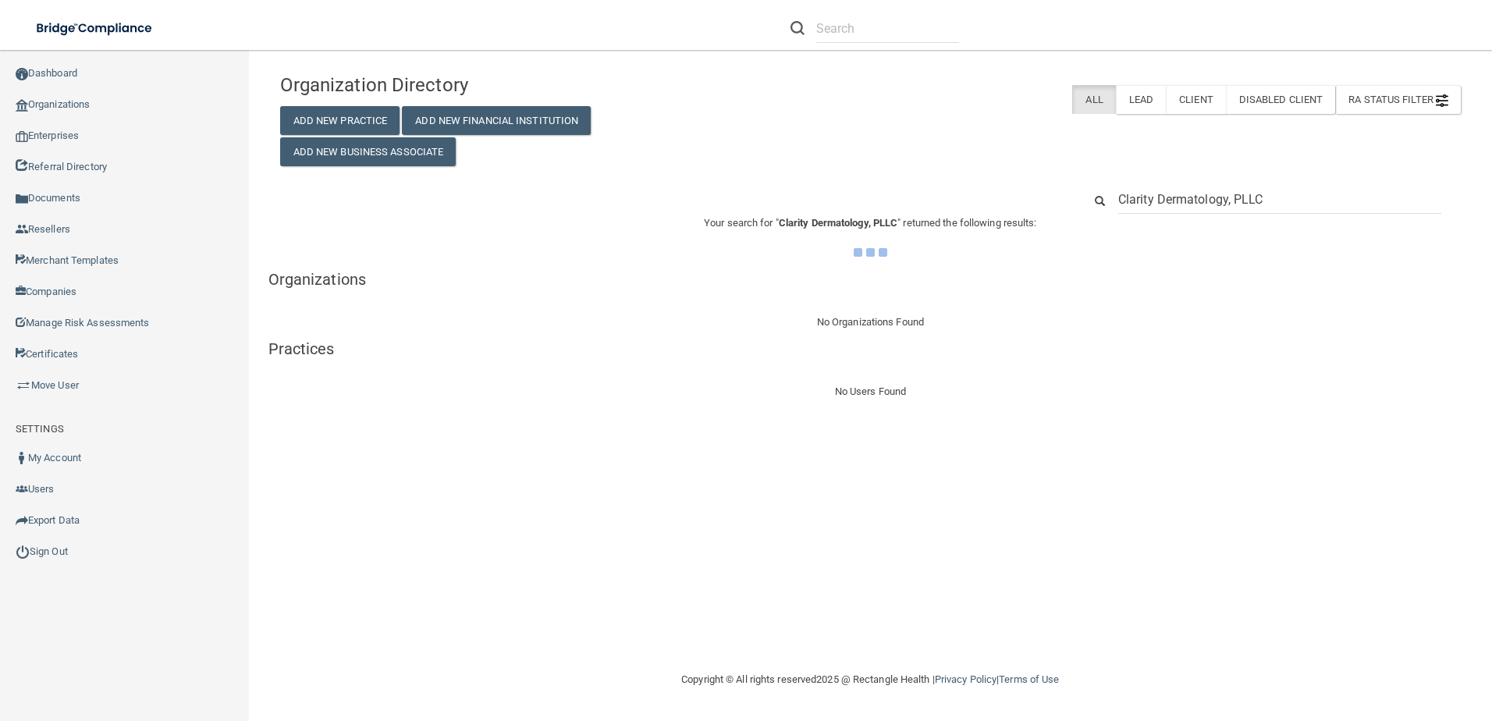
type input "Clarity Dermatology, PLLC"
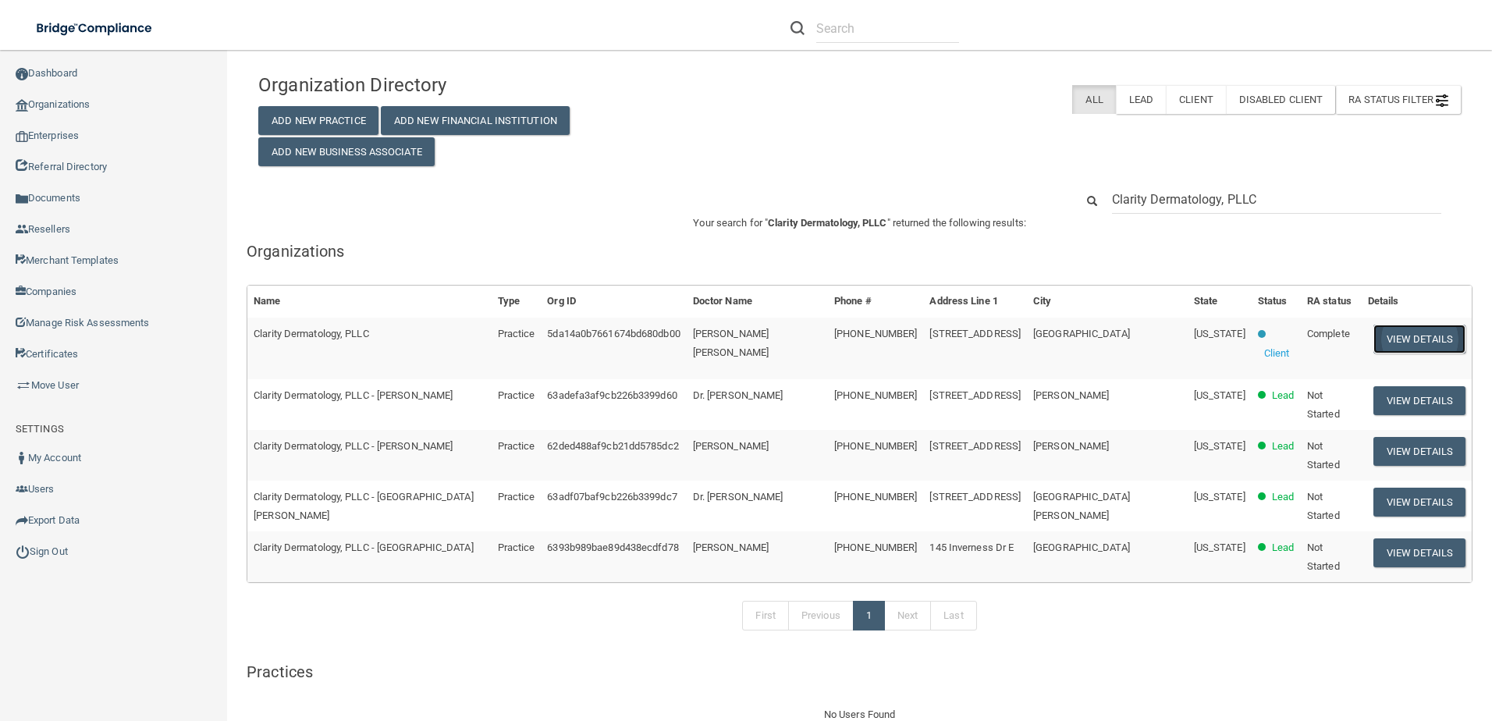
click at [1378, 333] on button "View Details" at bounding box center [1419, 339] width 92 height 29
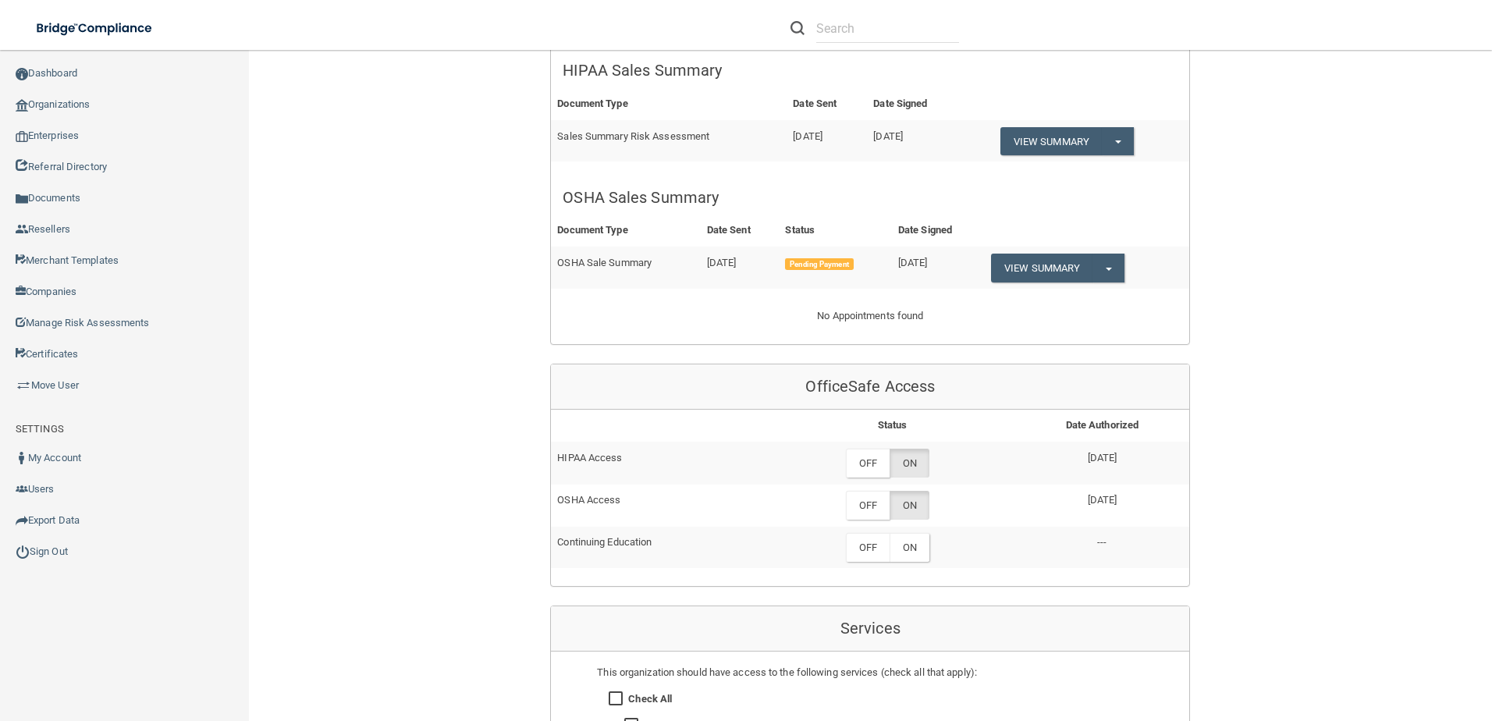
scroll to position [702, 0]
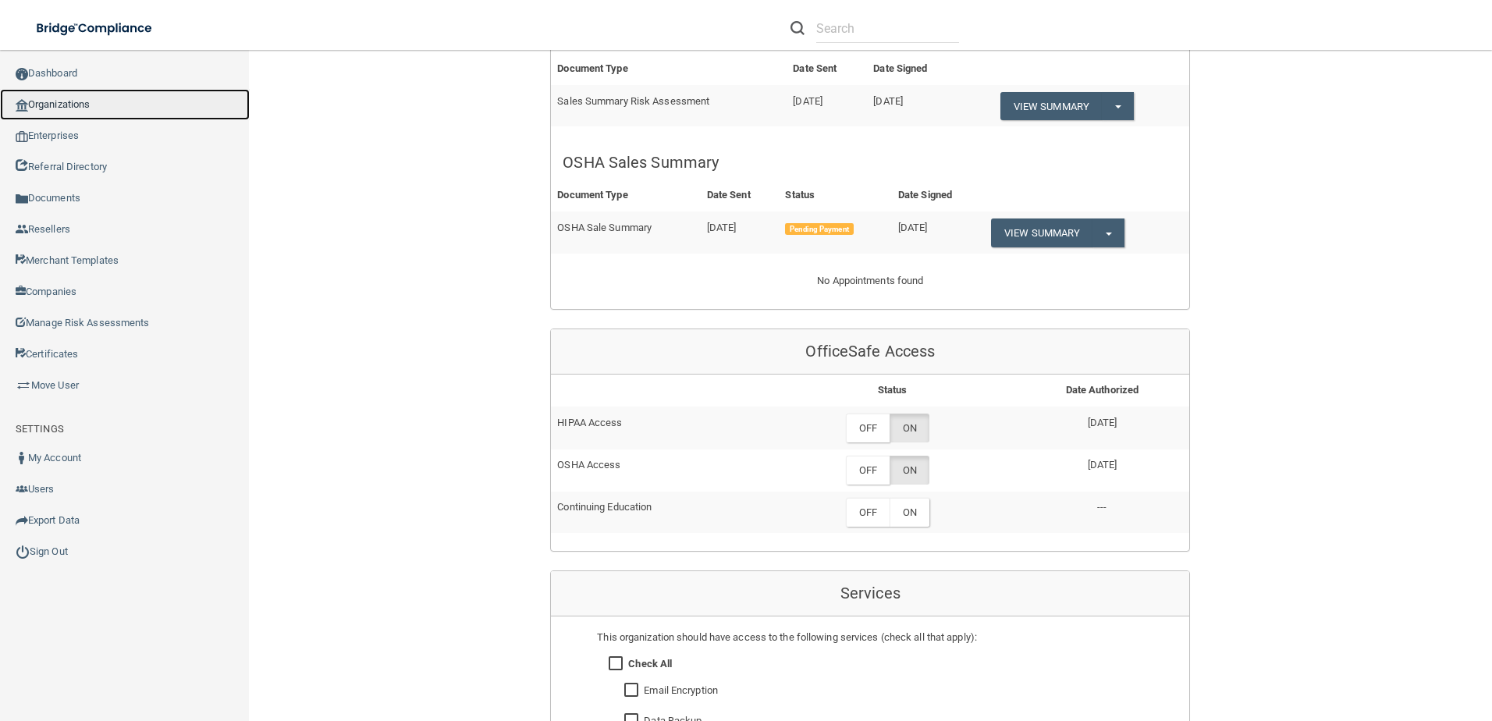
click at [89, 94] on link "Organizations" at bounding box center [125, 104] width 250 height 31
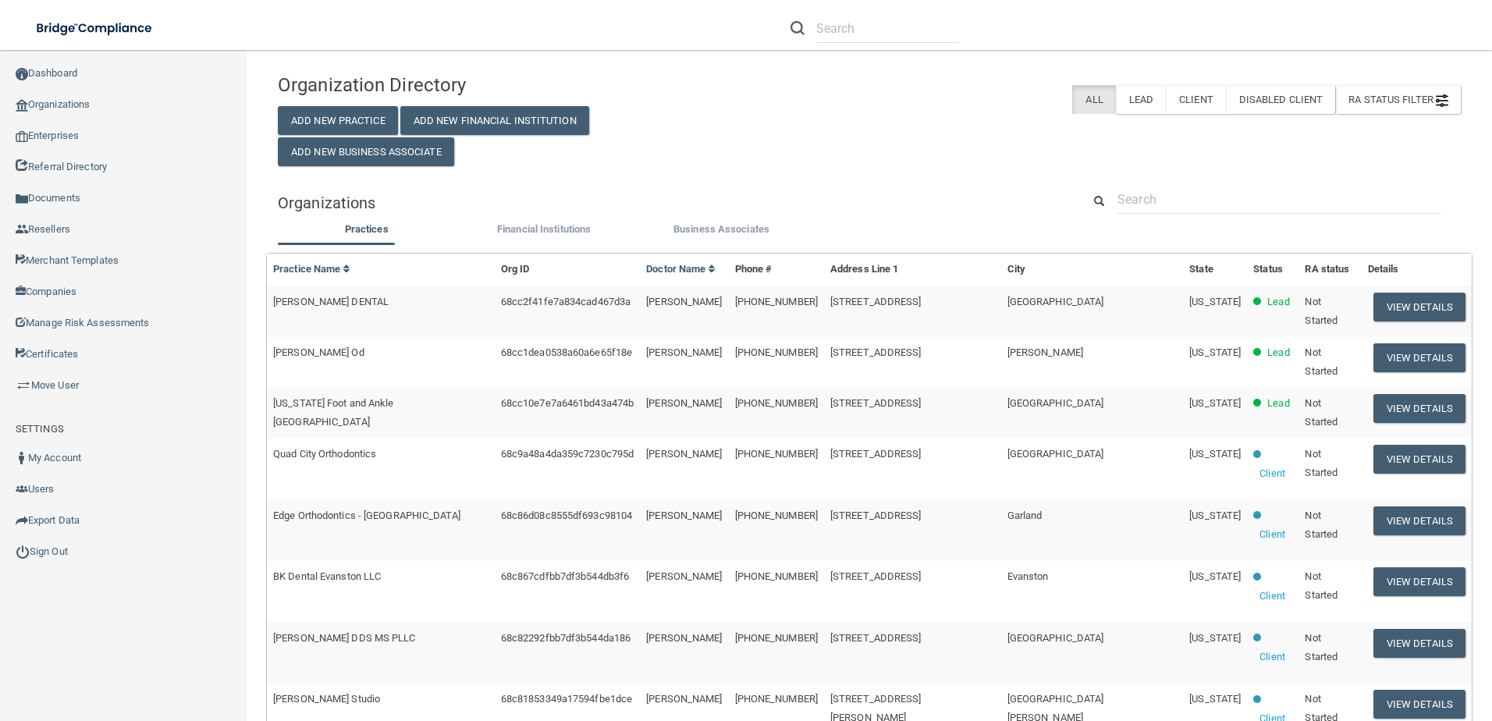
click at [1208, 230] on div "Practices Financial Institutions Business Associates Practices Practice Name Or…" at bounding box center [869, 715] width 1183 height 991
click at [1205, 200] on input "text" at bounding box center [1279, 199] width 324 height 29
paste input "Oak Park Dental"
type input "Oak Park Dental"
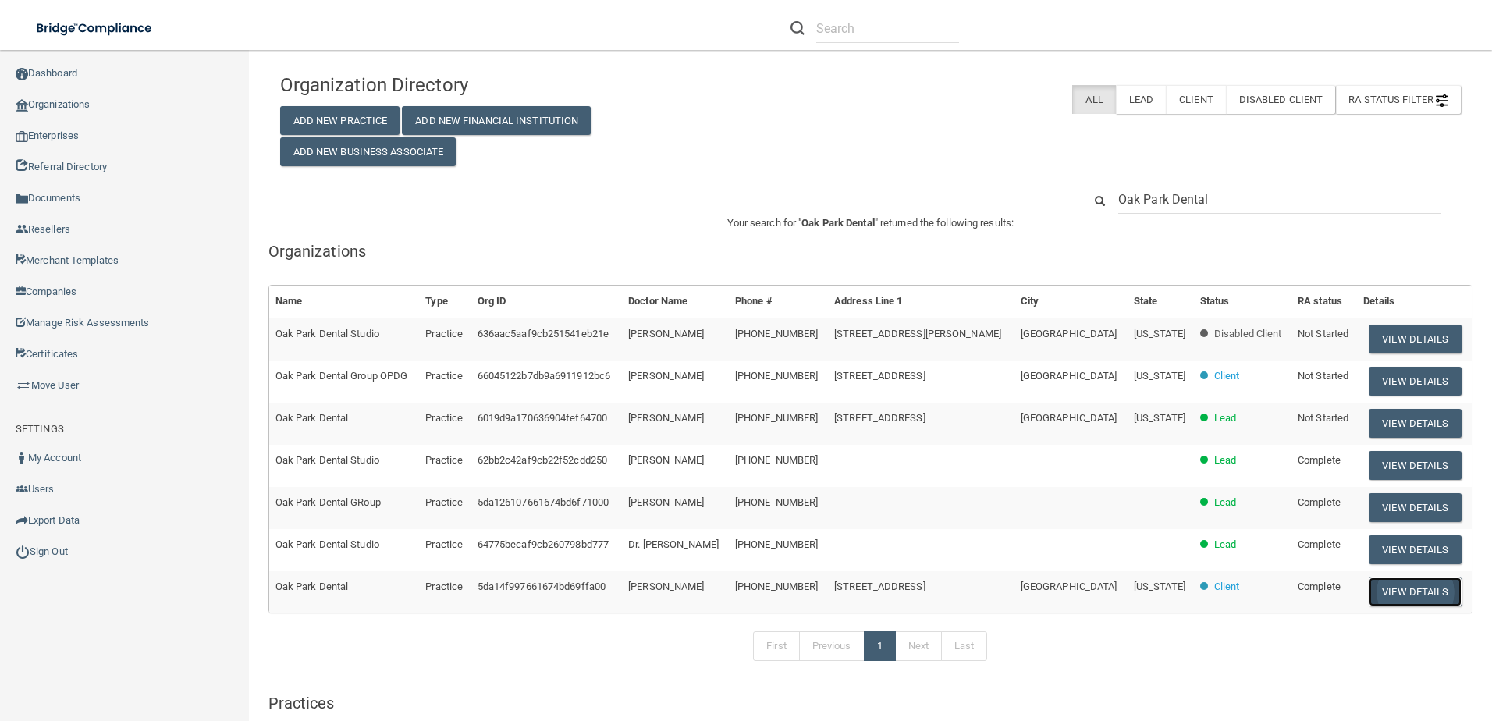
click at [1400, 595] on button "View Details" at bounding box center [1414, 591] width 92 height 29
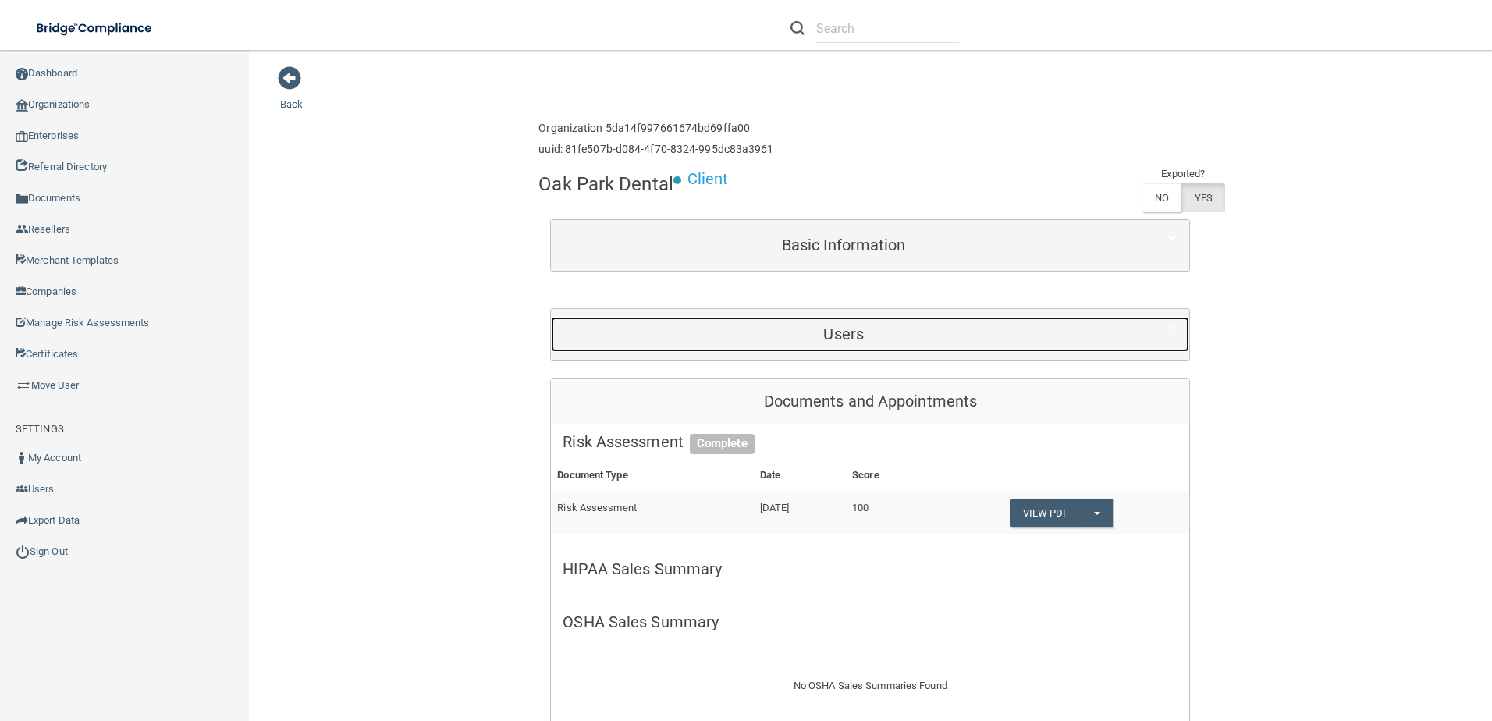
click at [835, 329] on h5 "Users" at bounding box center [843, 333] width 562 height 17
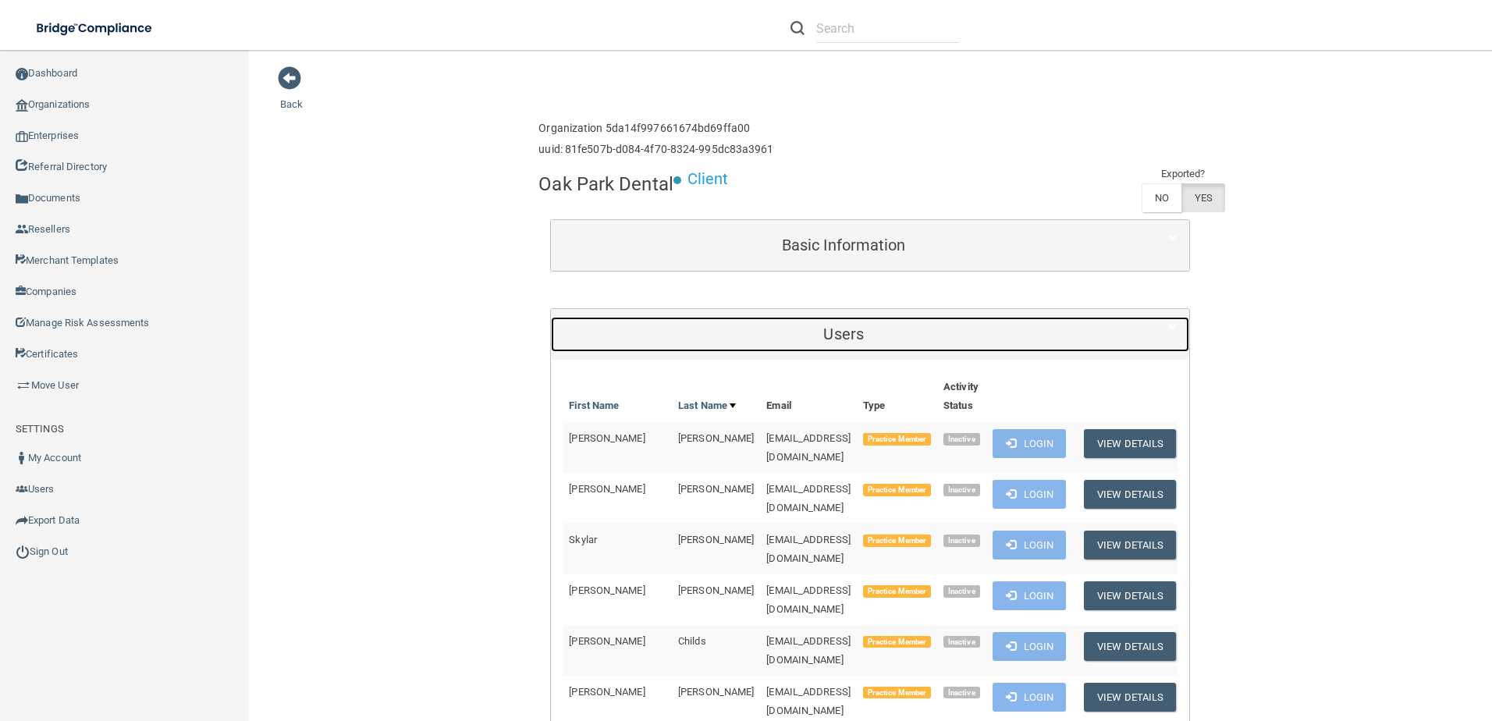
click at [835, 329] on h5 "Users" at bounding box center [843, 333] width 562 height 17
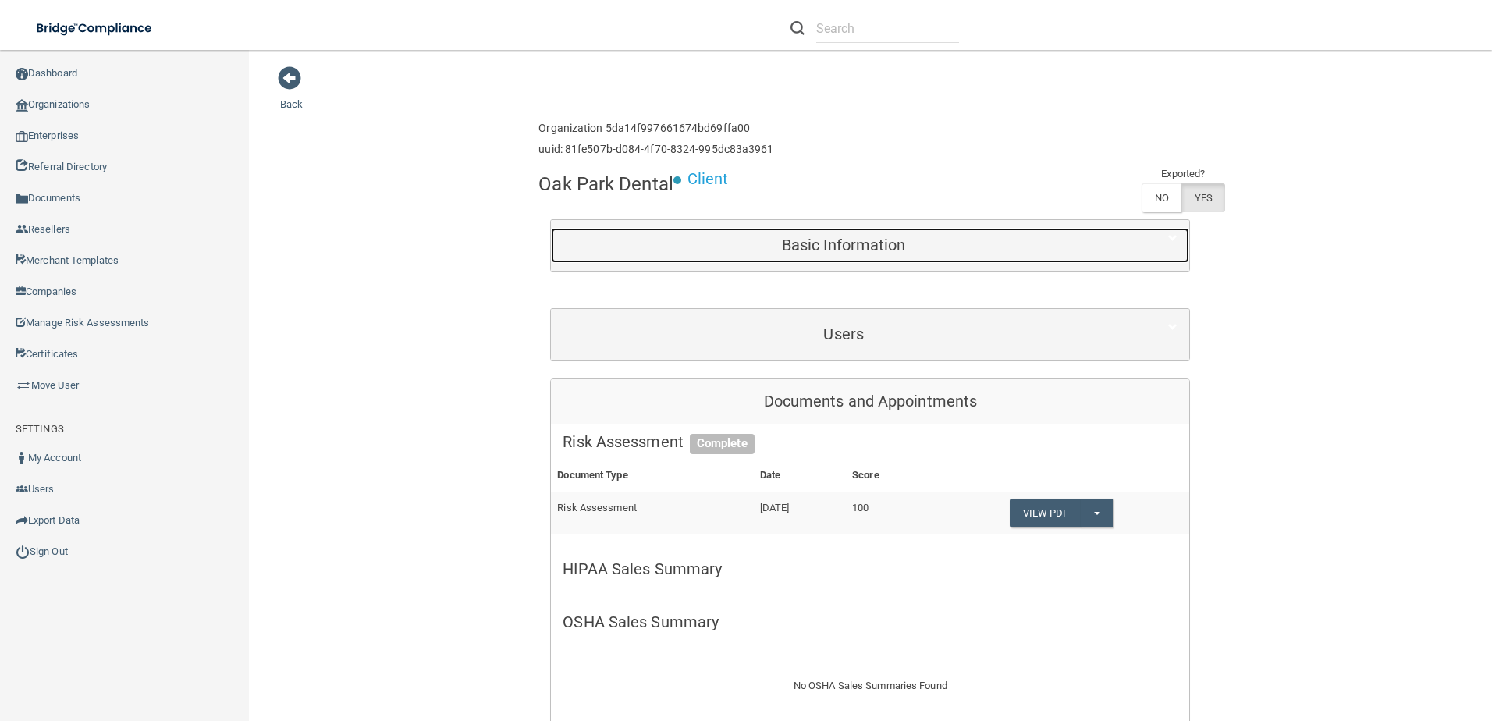
click at [829, 246] on h5 "Basic Information" at bounding box center [843, 244] width 562 height 17
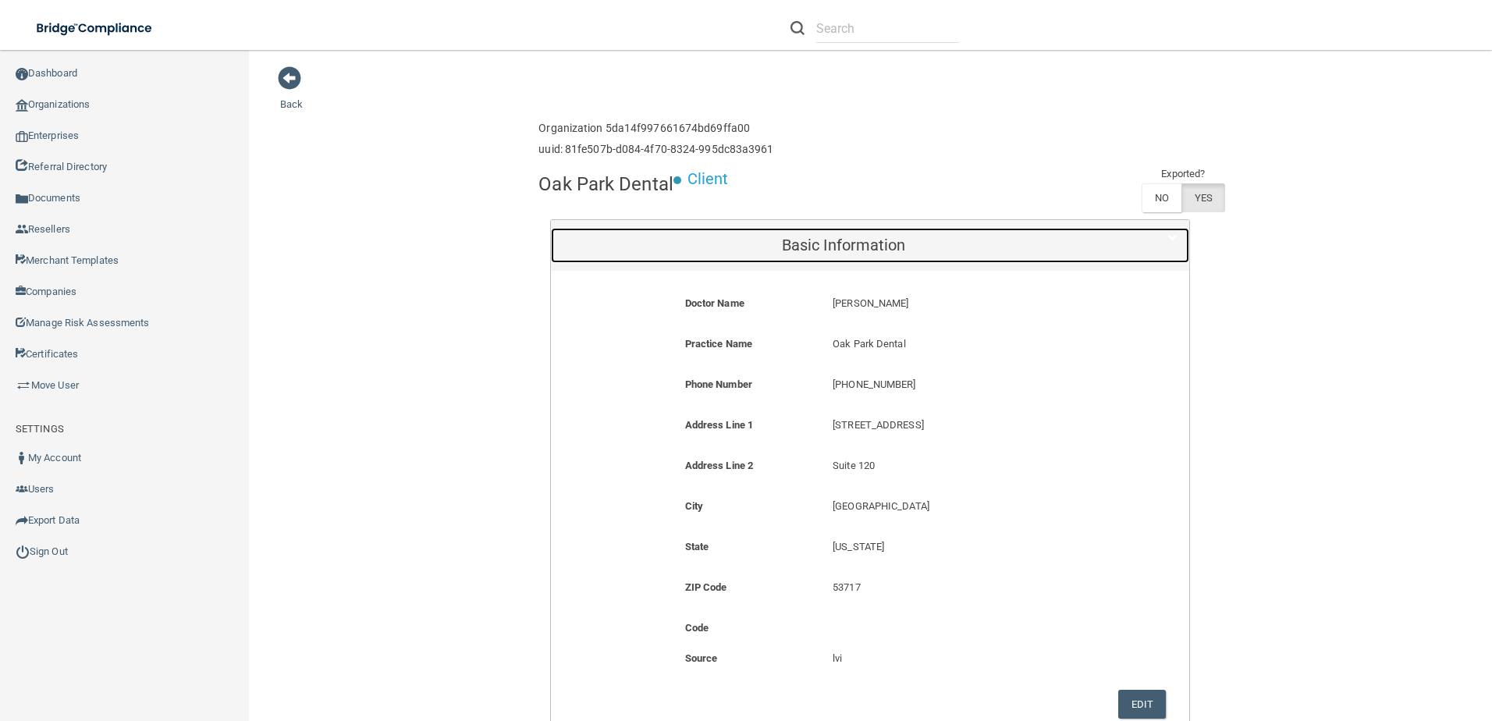
click at [829, 246] on h5 "Basic Information" at bounding box center [843, 244] width 562 height 17
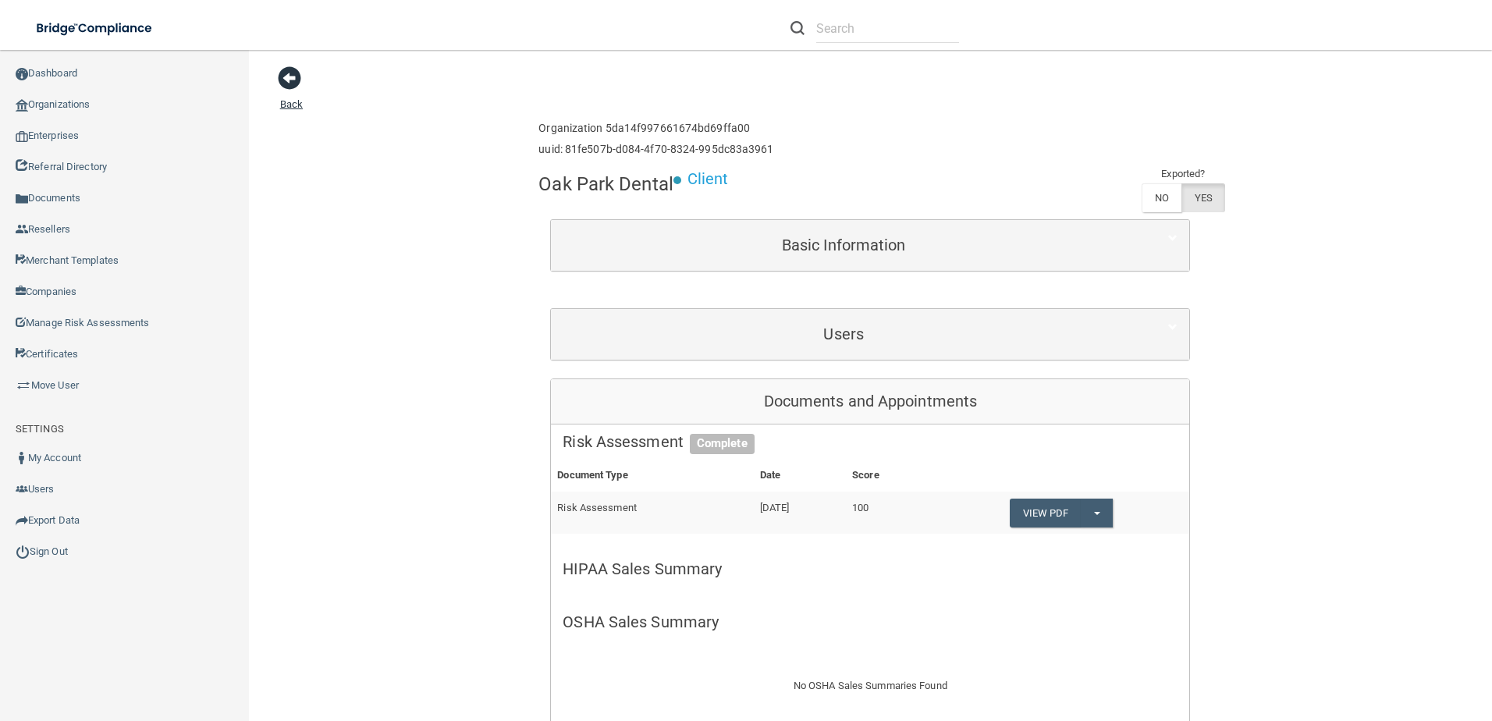
click at [281, 67] on span at bounding box center [289, 77] width 23 height 23
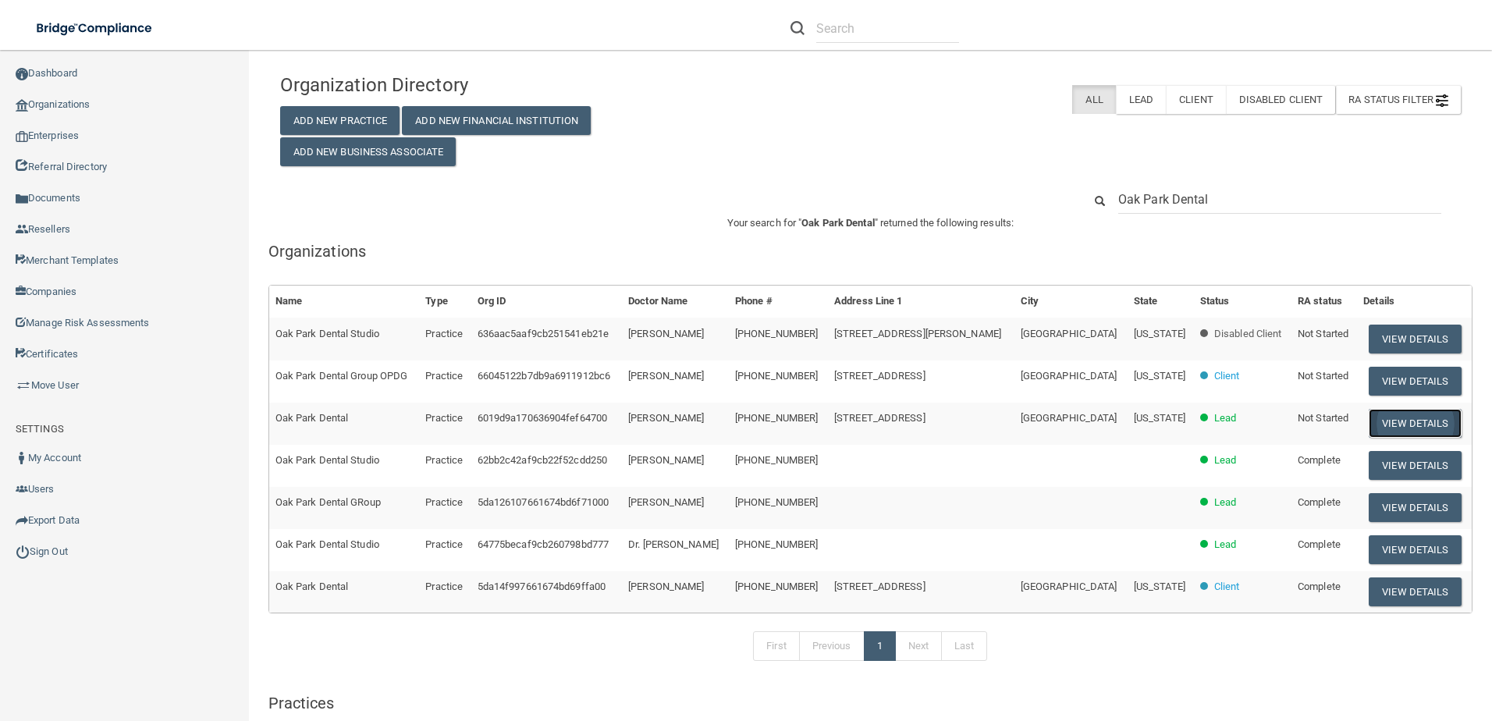
click at [1399, 424] on button "View Details" at bounding box center [1414, 423] width 92 height 29
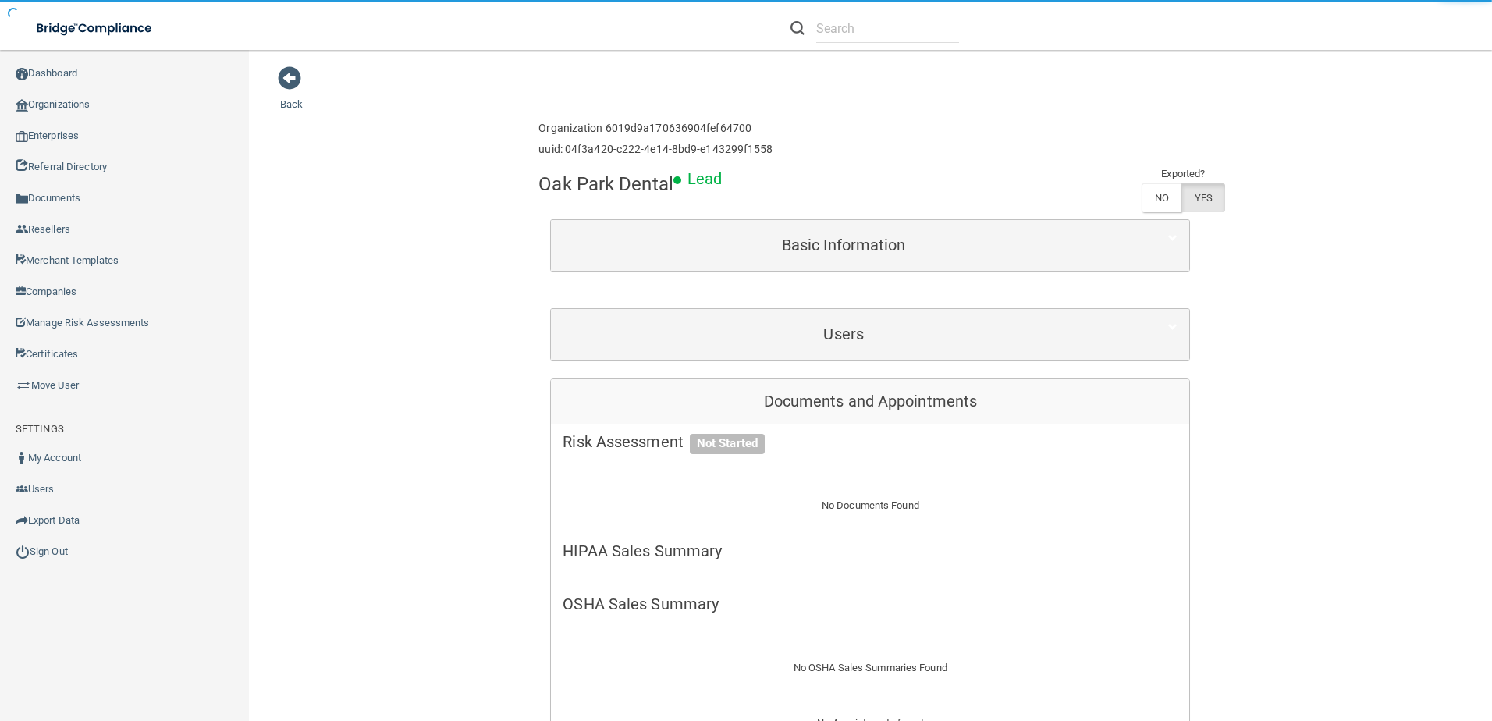
scroll to position [390, 0]
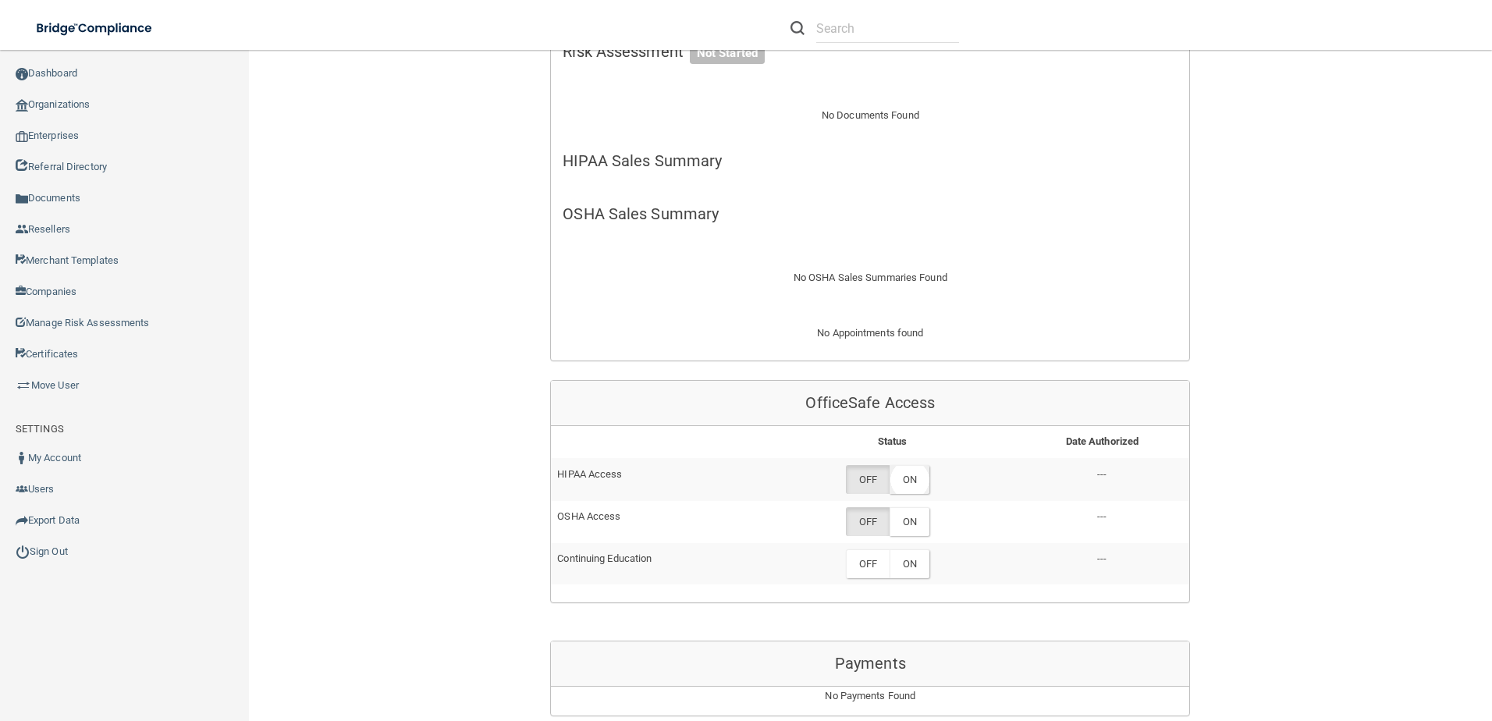
click at [917, 488] on label "ON" at bounding box center [909, 479] width 40 height 29
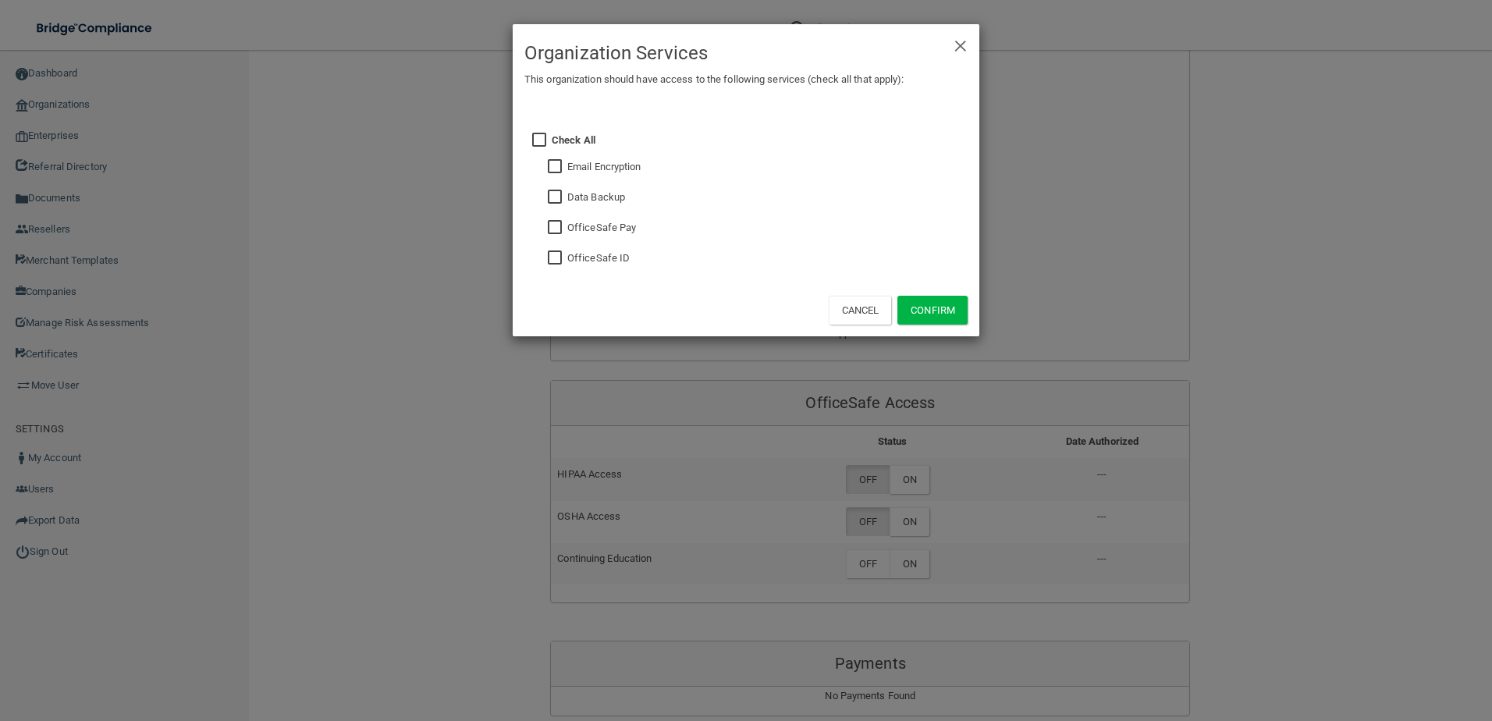
click at [549, 256] on input "checkbox" at bounding box center [557, 258] width 18 height 12
checkbox input "true"
click at [941, 317] on button "Confirm" at bounding box center [932, 310] width 70 height 29
click at [895, 511] on div "× Close Organization Services This organization should have access to the follo…" at bounding box center [746, 360] width 1492 height 721
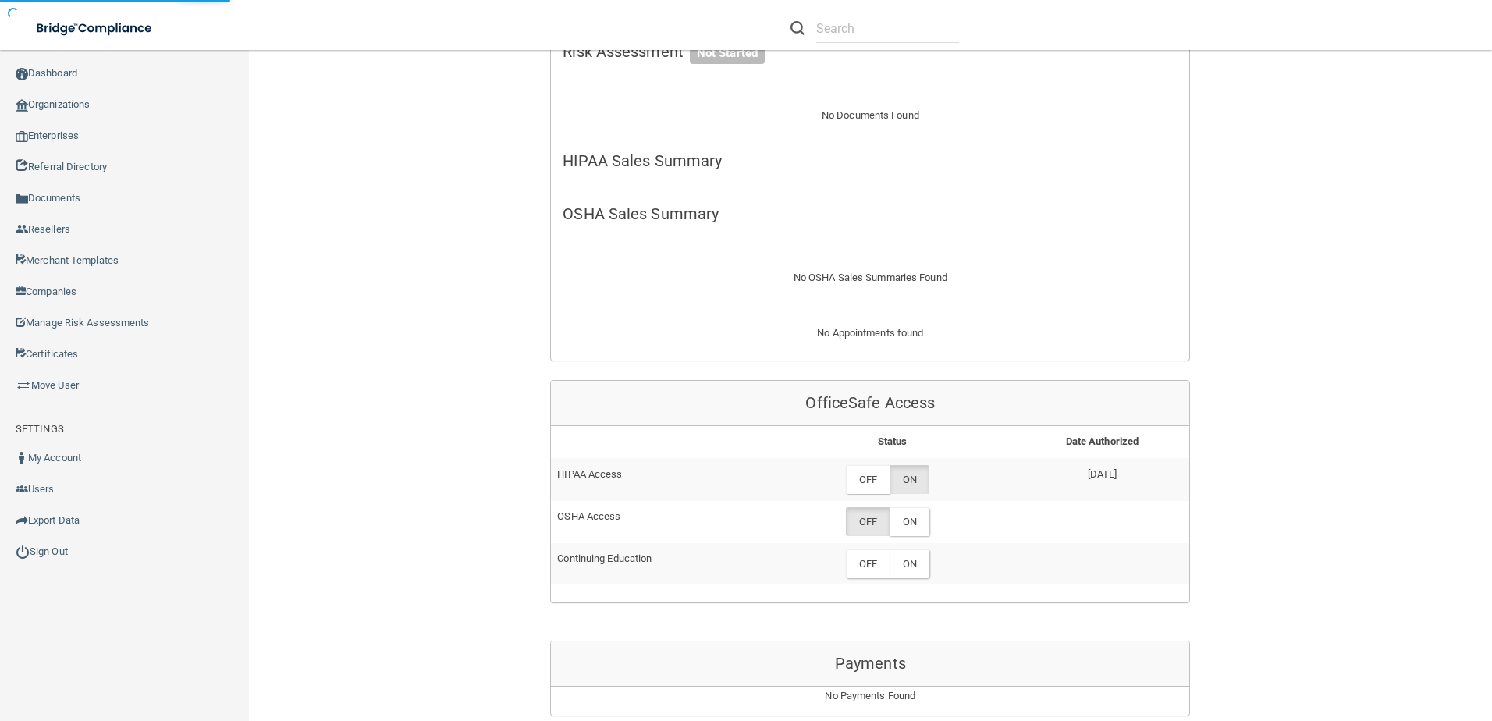
click at [904, 521] on label "ON" at bounding box center [909, 521] width 40 height 29
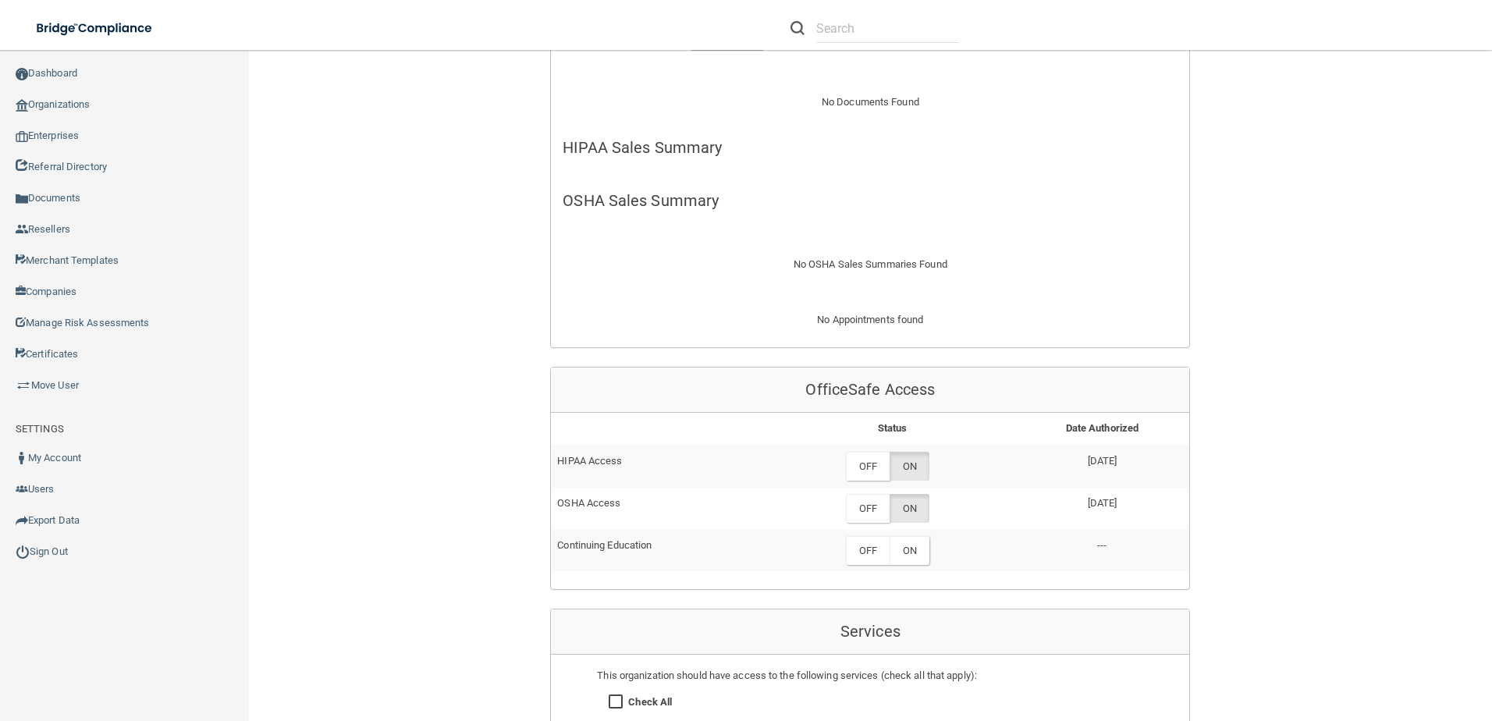
scroll to position [546, 0]
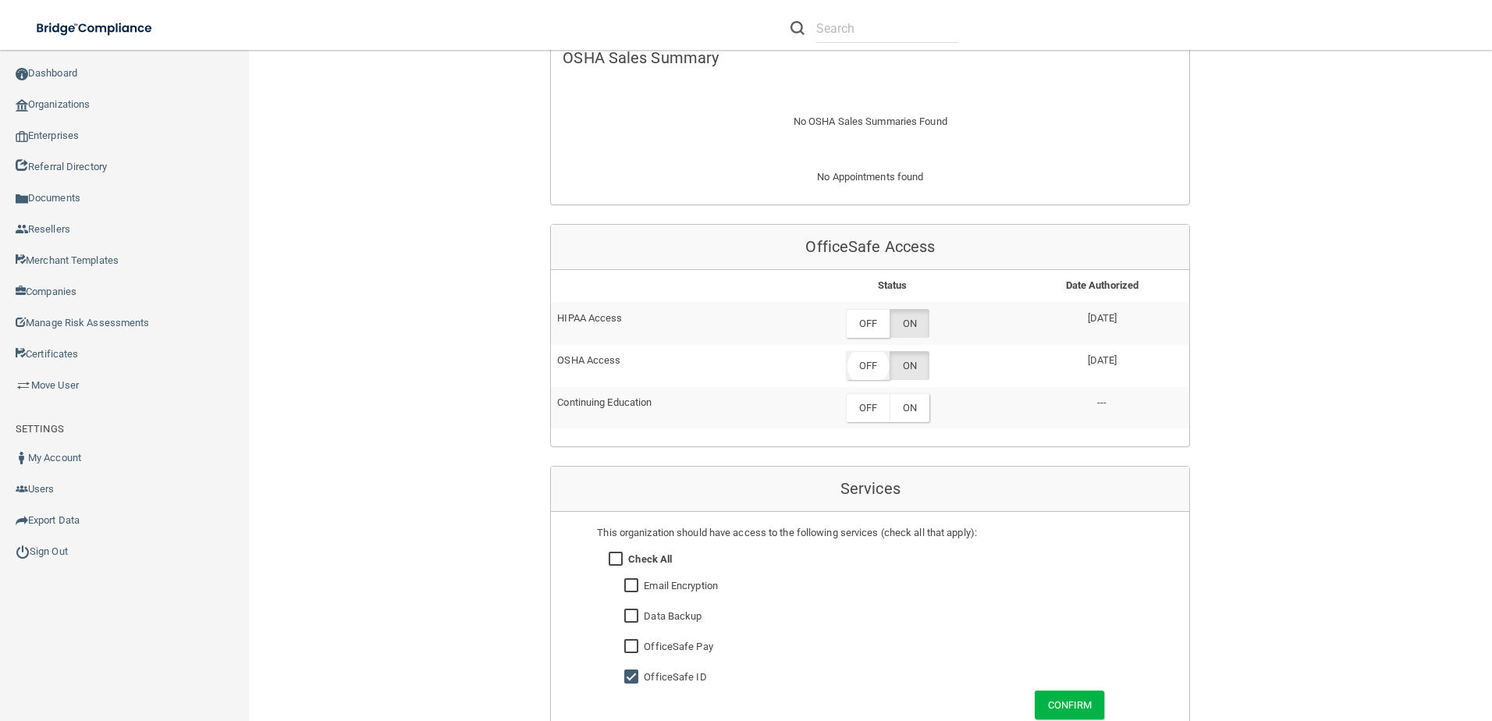
click at [867, 360] on label "OFF" at bounding box center [868, 365] width 44 height 29
click at [904, 408] on label "ON" at bounding box center [909, 407] width 40 height 29
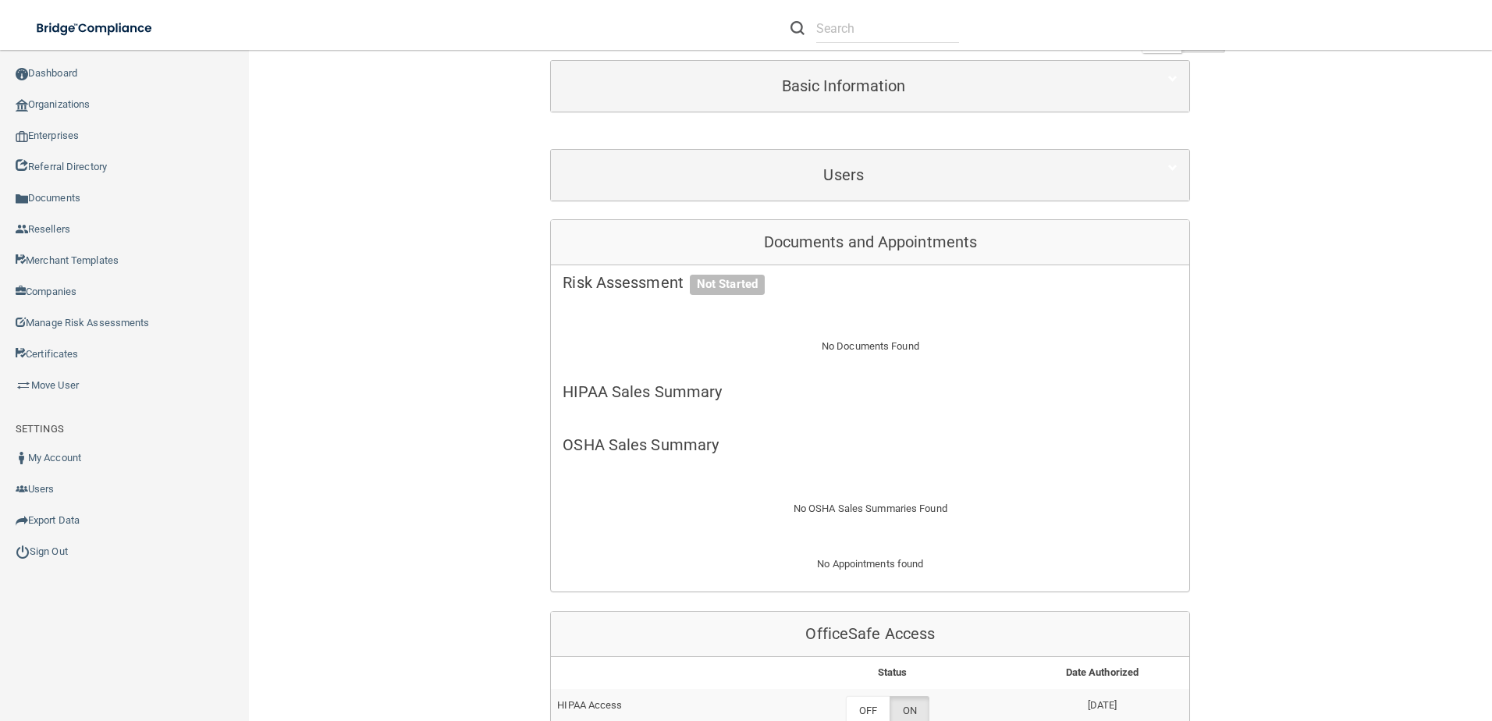
scroll to position [156, 0]
click at [102, 108] on link "Organizations" at bounding box center [125, 104] width 250 height 31
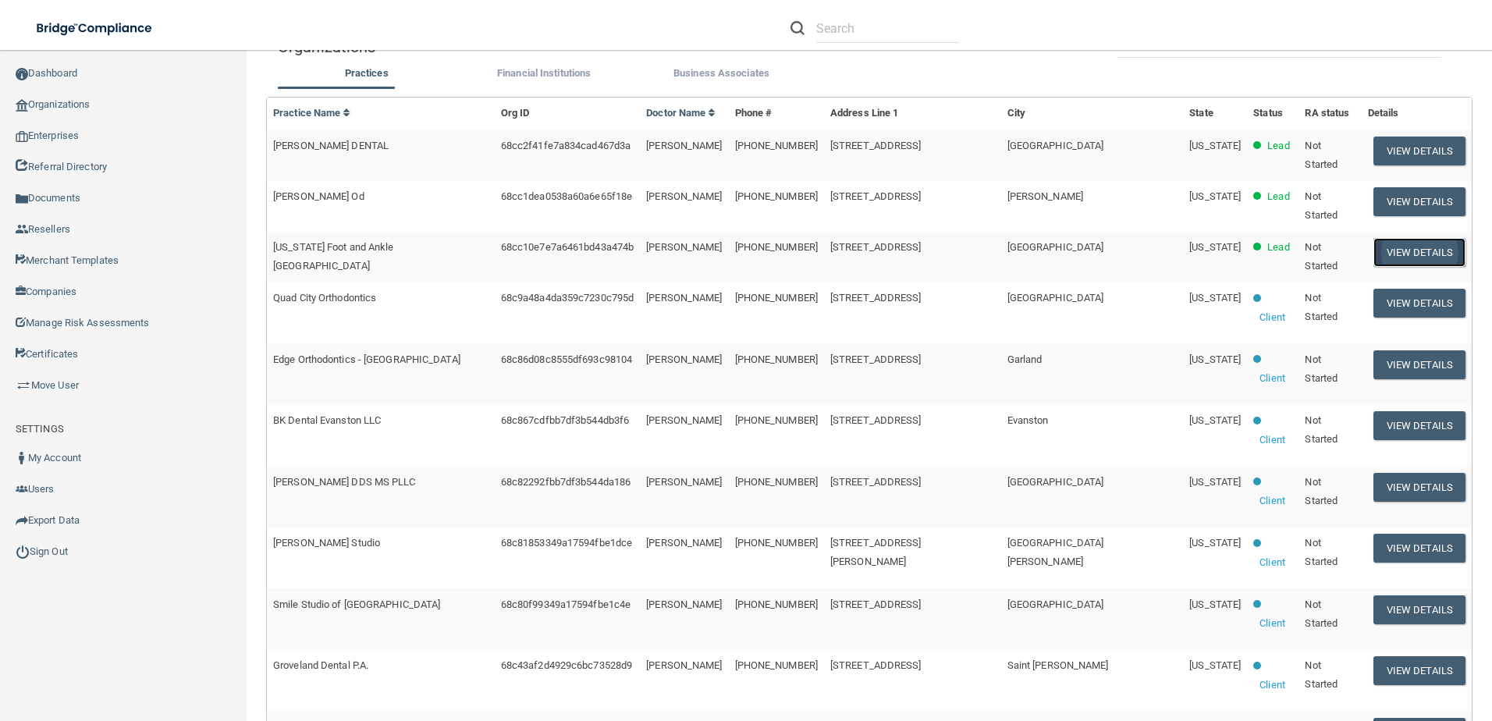
click at [1404, 238] on button "View Details" at bounding box center [1419, 252] width 92 height 29
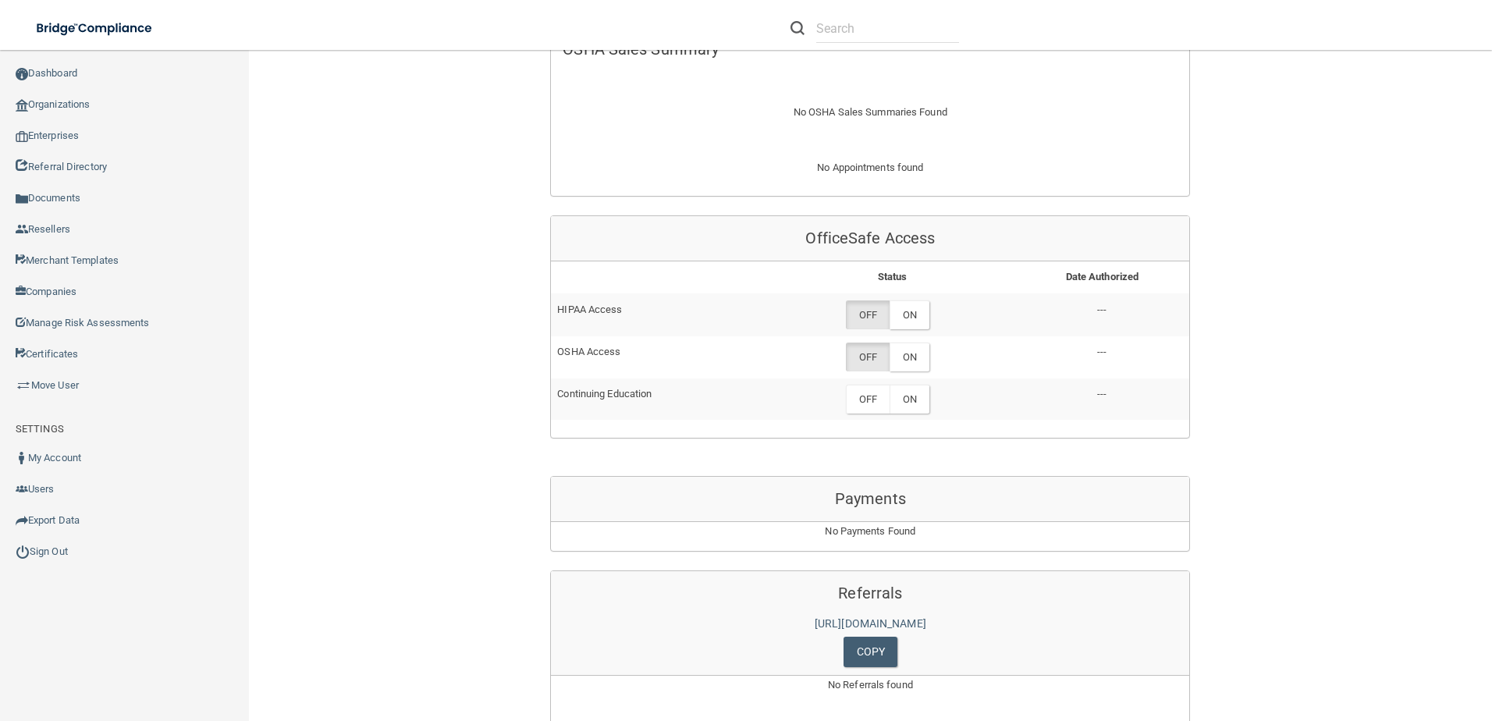
scroll to position [702, 0]
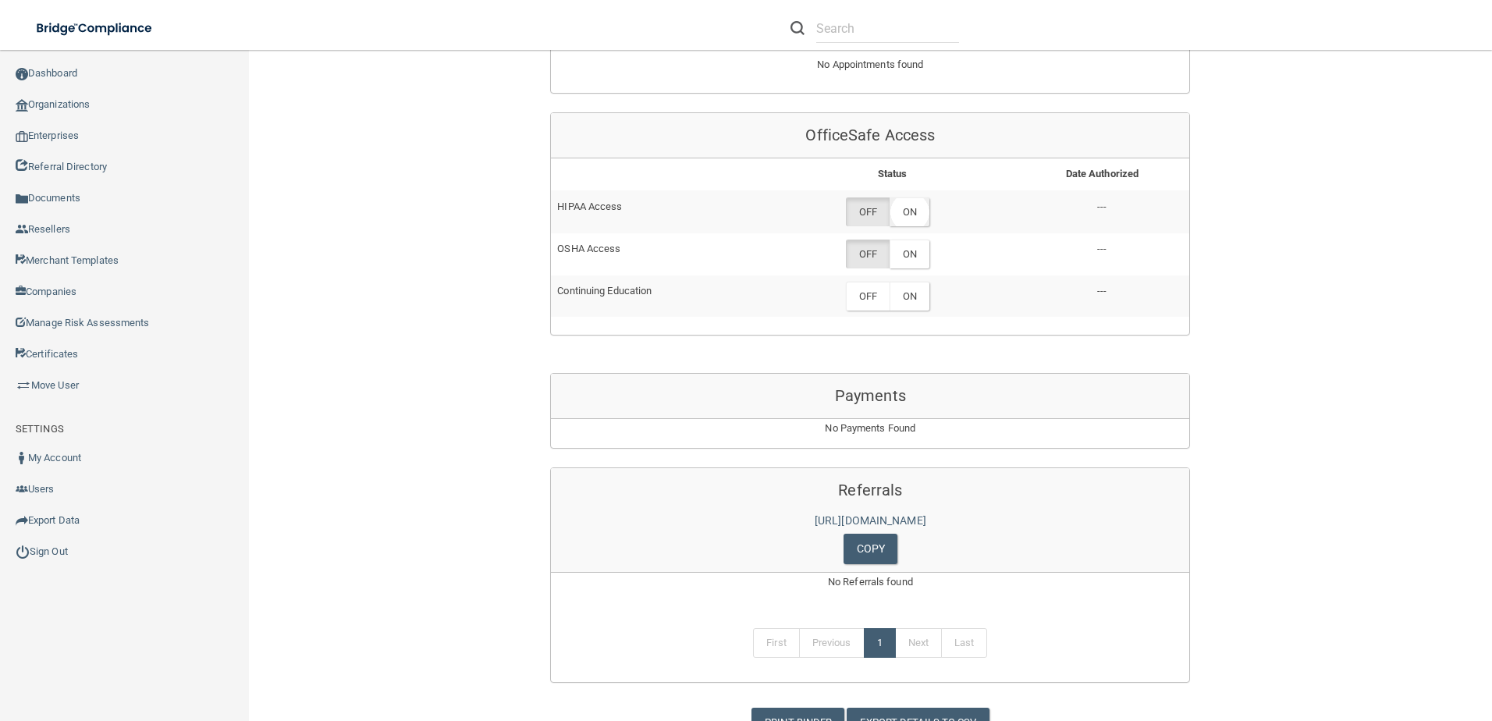
click at [912, 211] on label "ON" at bounding box center [909, 211] width 40 height 29
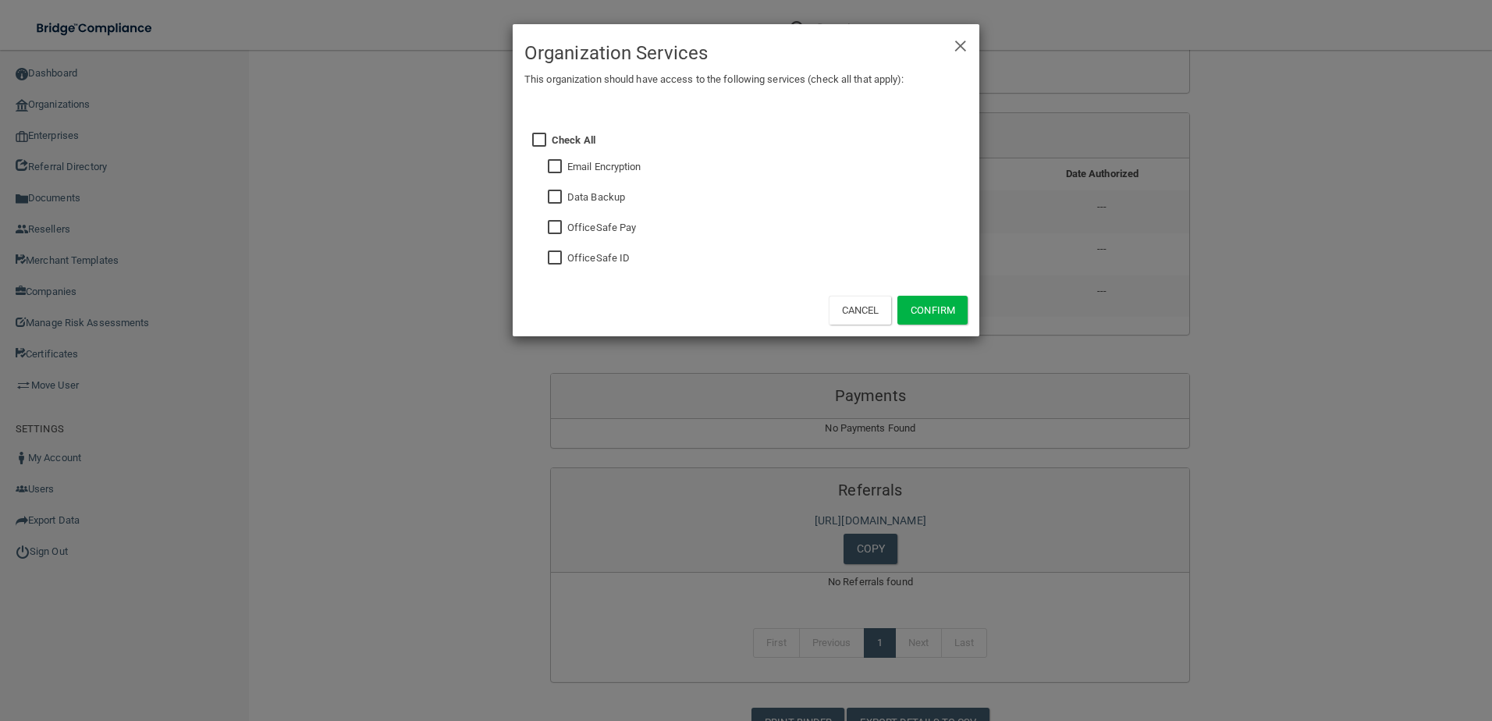
click at [555, 256] on input "checkbox" at bounding box center [557, 258] width 18 height 12
checkbox input "true"
click at [557, 197] on input "checkbox" at bounding box center [557, 197] width 18 height 12
checkbox input "true"
click at [948, 316] on button "Confirm" at bounding box center [932, 310] width 70 height 29
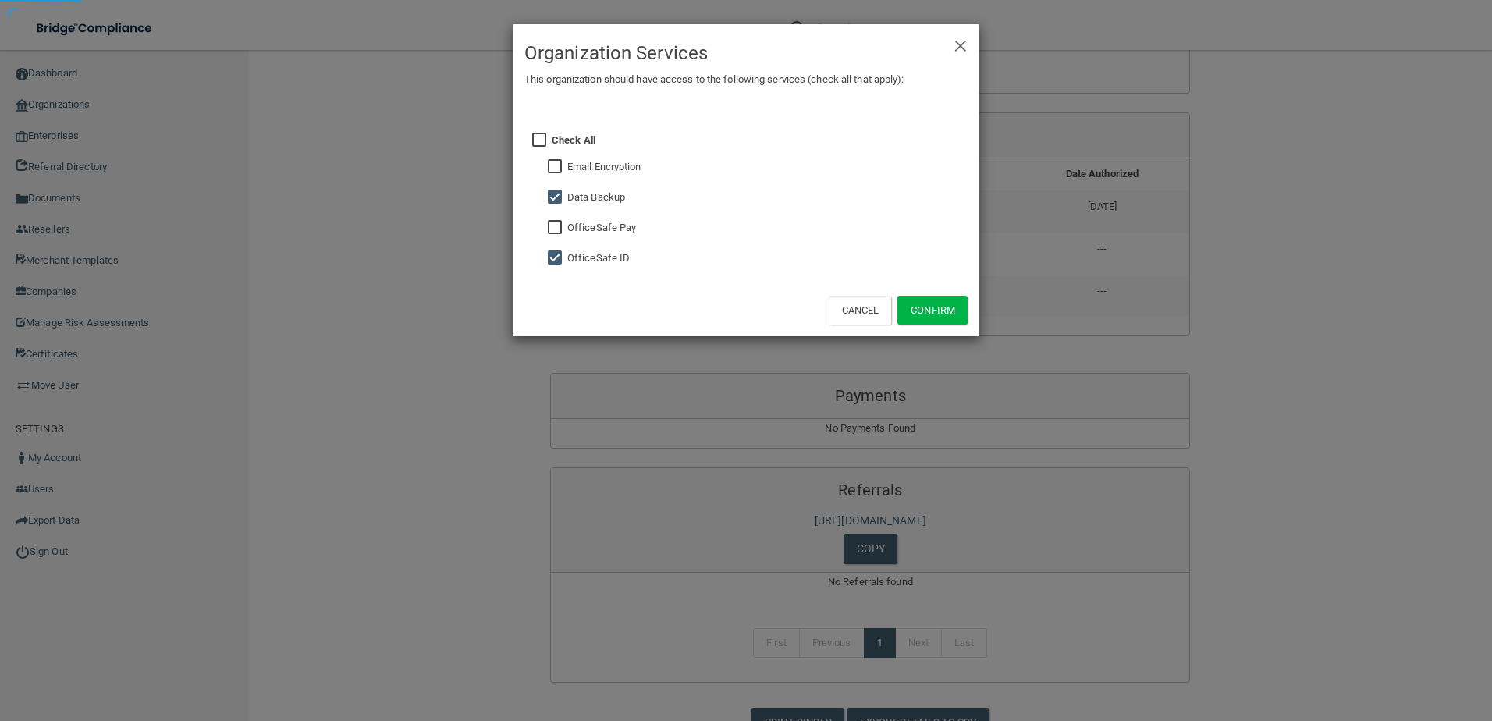
click at [1071, 314] on div "× Close Organization Services This organization should have access to the follo…" at bounding box center [746, 360] width 1492 height 721
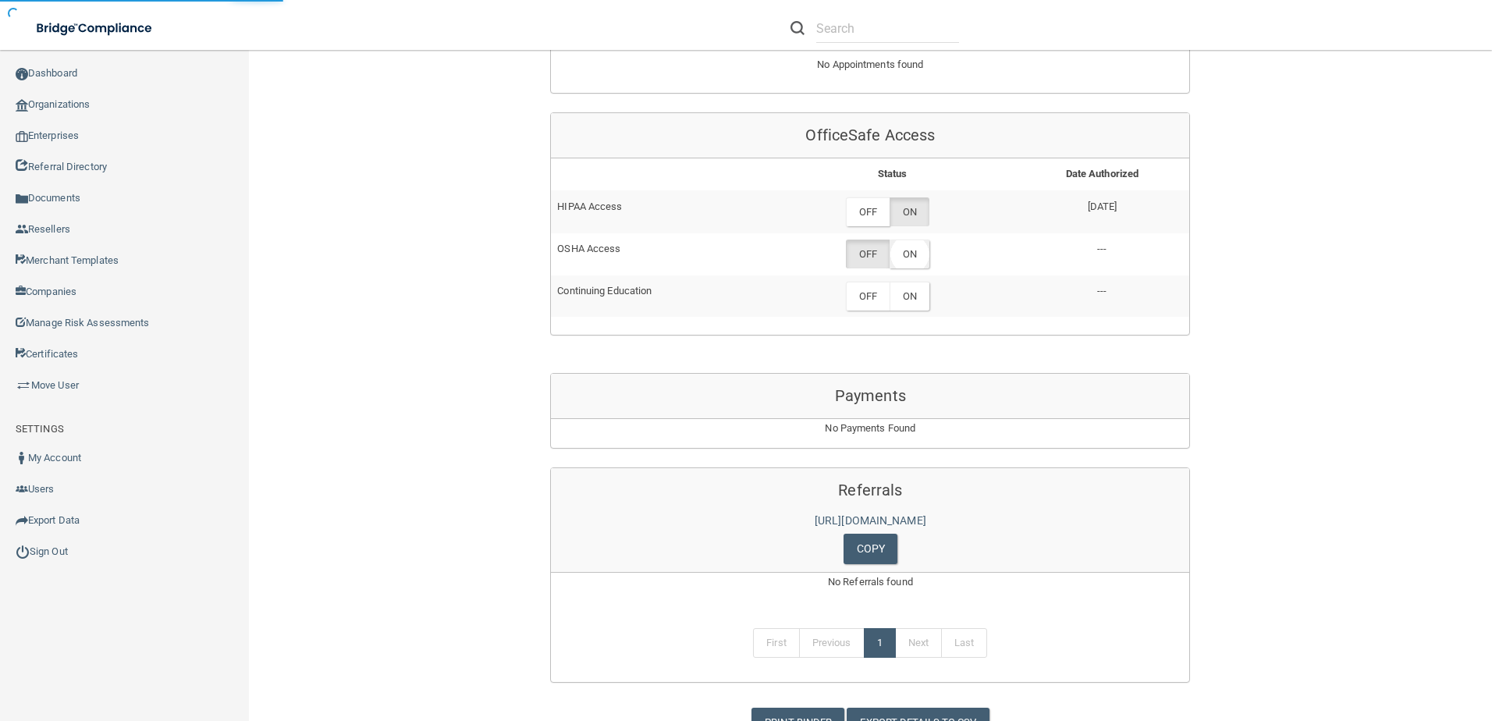
click at [905, 247] on label "ON" at bounding box center [909, 253] width 40 height 29
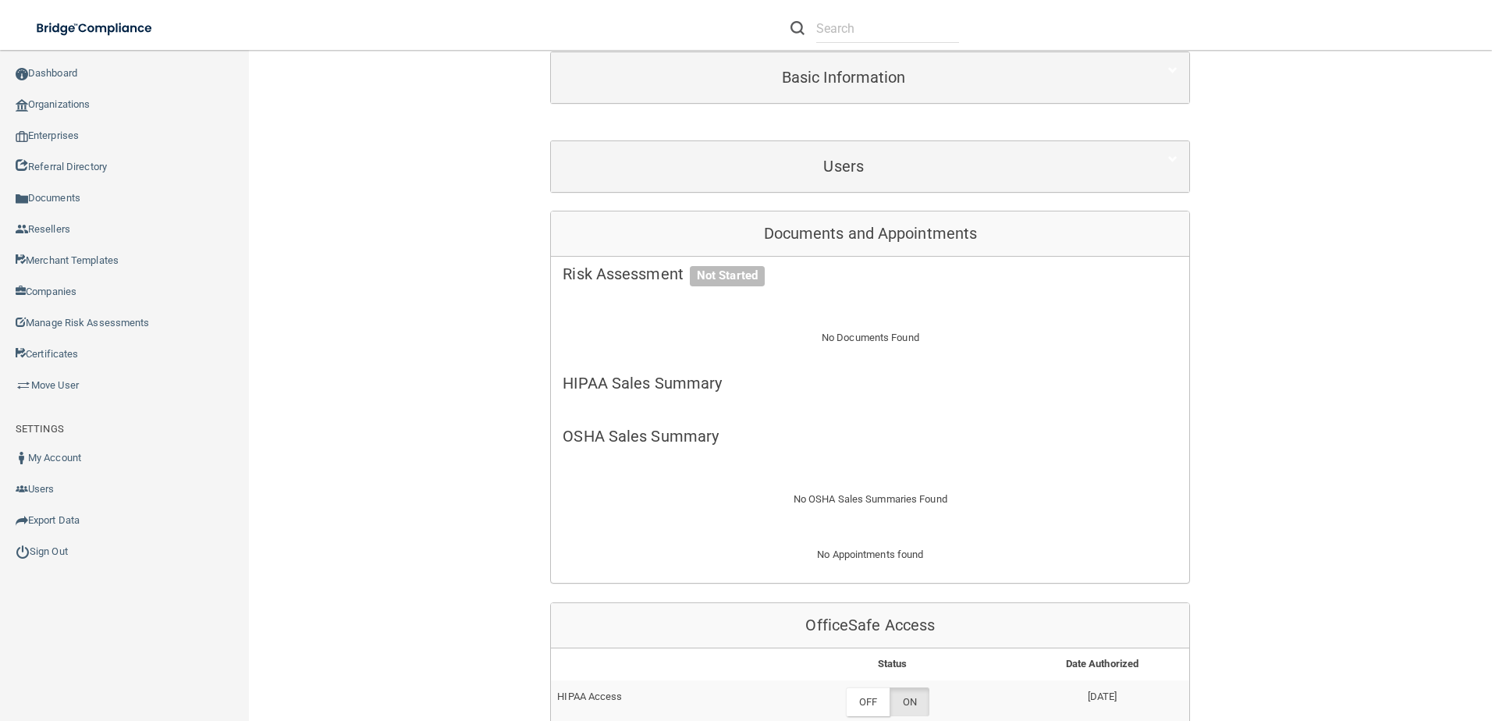
scroll to position [390, 0]
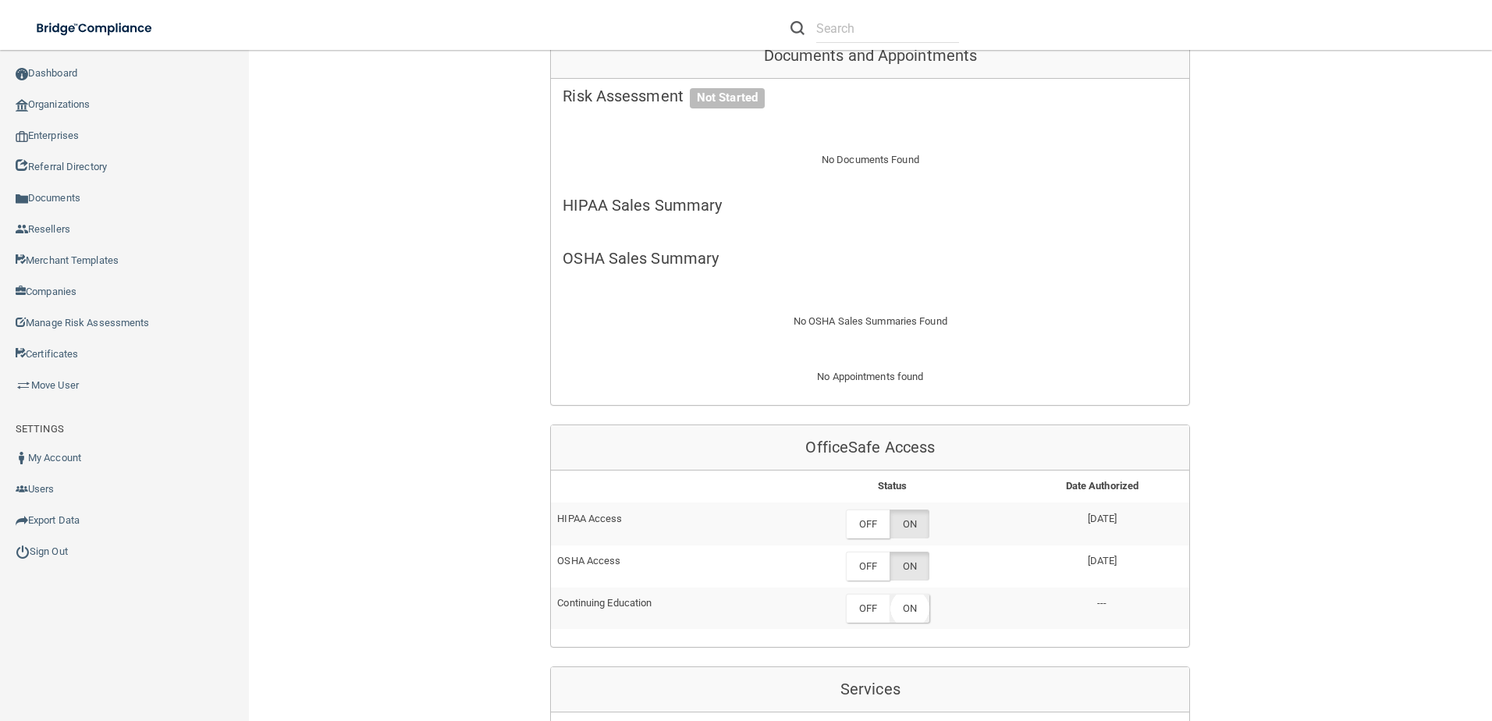
click at [905, 612] on label "ON" at bounding box center [909, 608] width 40 height 29
